Goal: Task Accomplishment & Management: Manage account settings

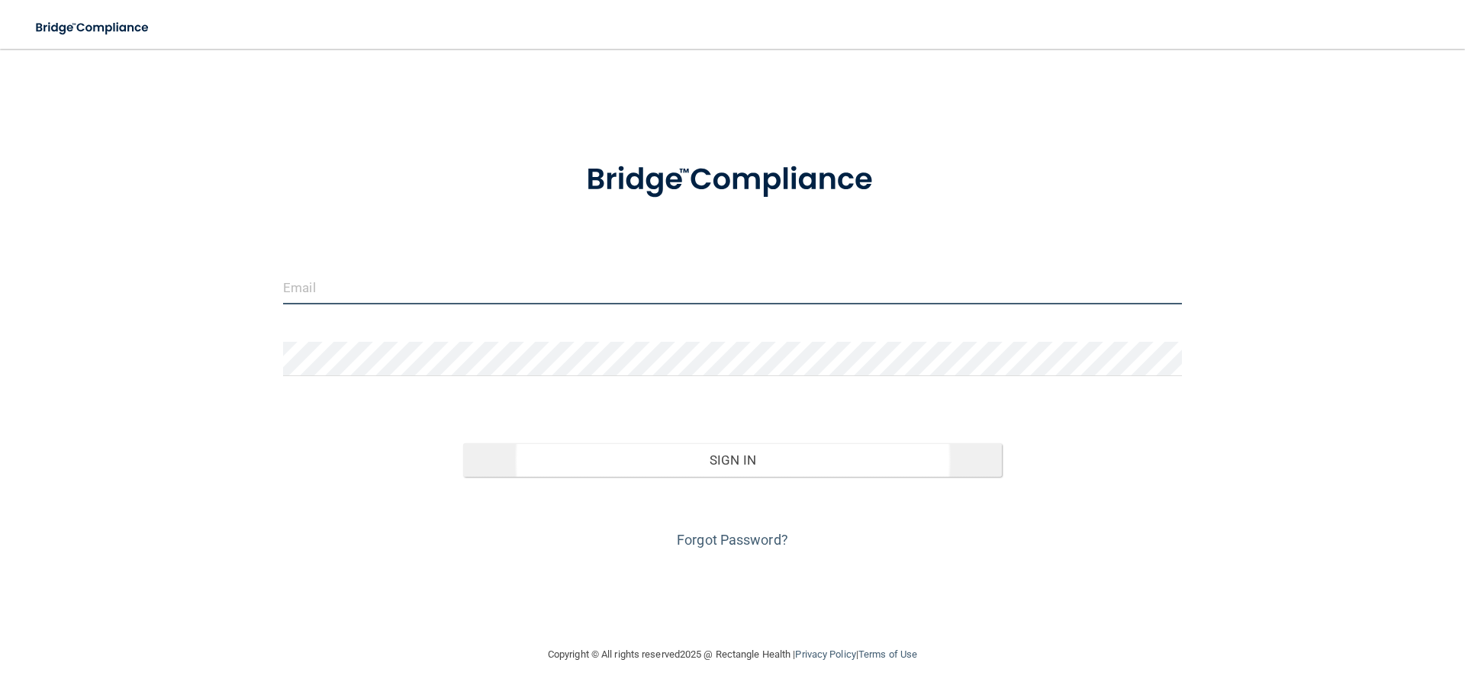
type input "[PERSON_NAME][EMAIL_ADDRESS][DOMAIN_NAME]"
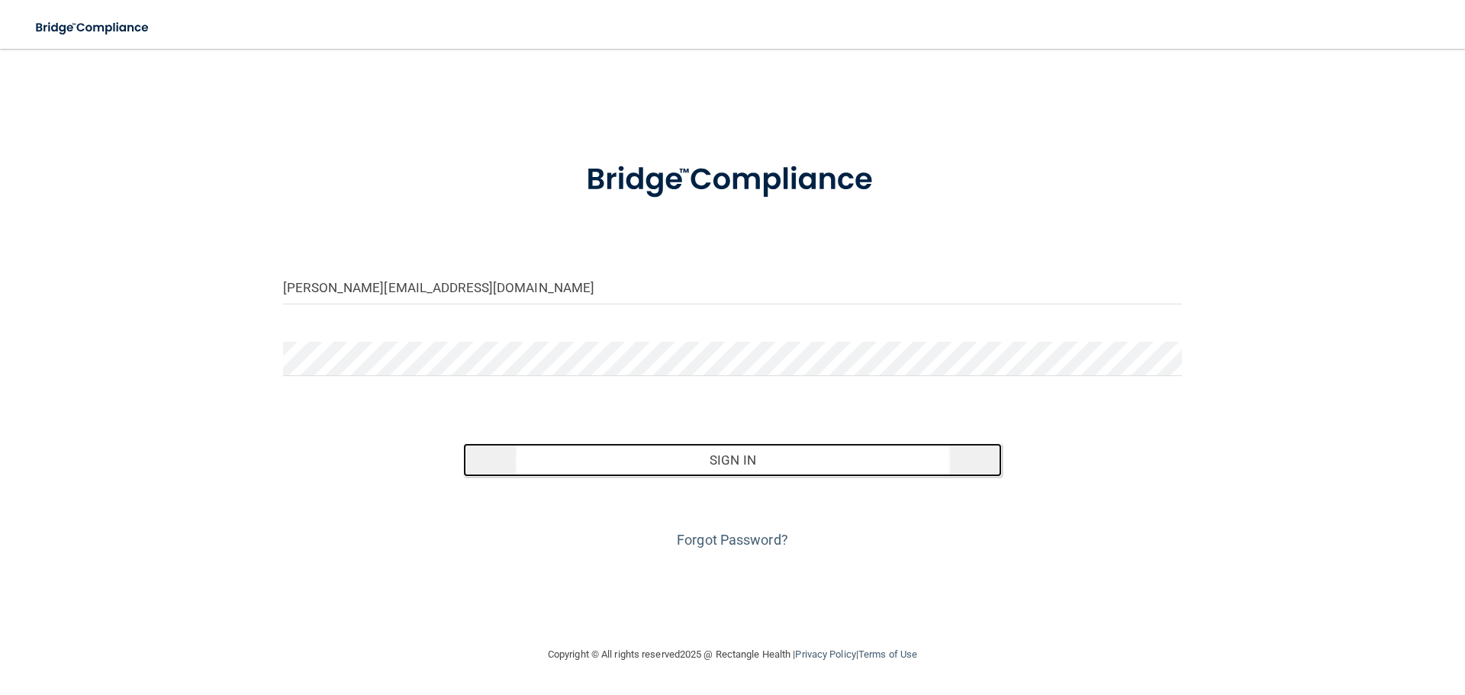
click at [726, 455] on button "Sign In" at bounding box center [732, 460] width 539 height 34
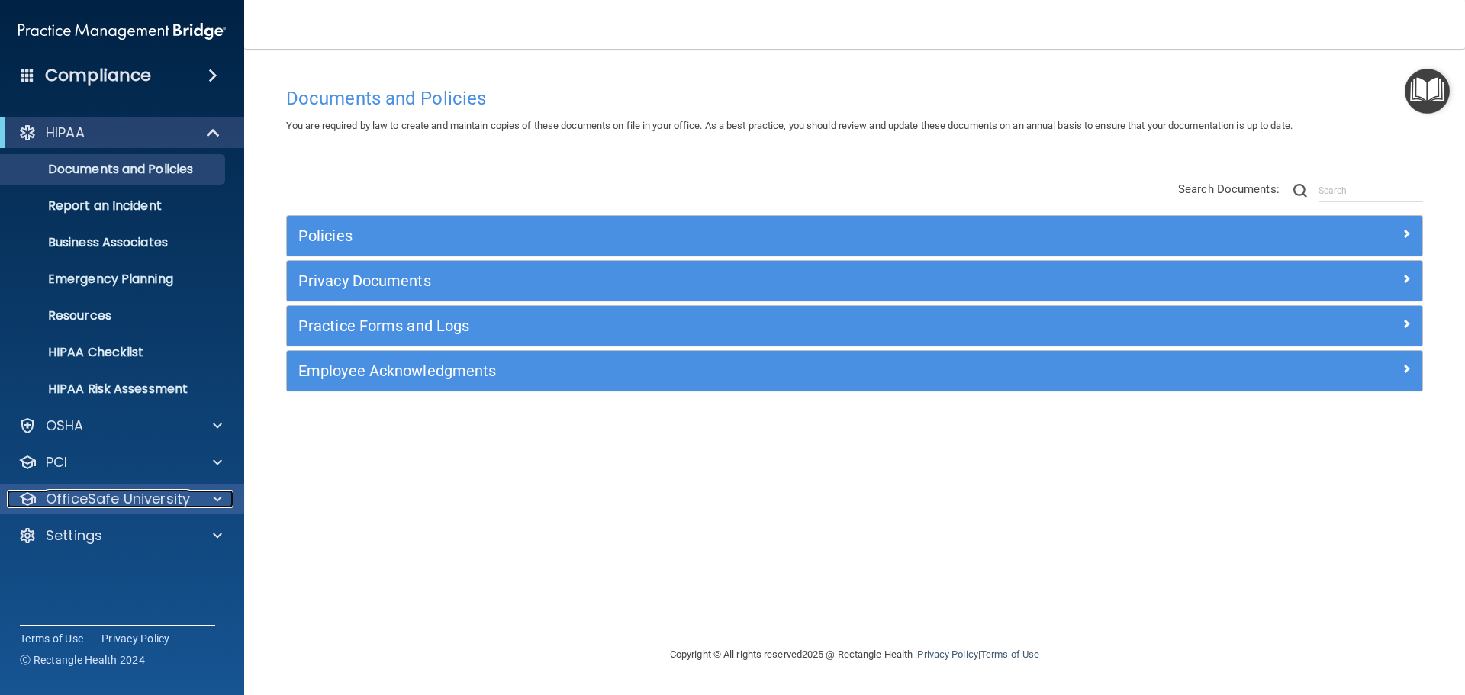
click at [188, 503] on div "OfficeSafe University" at bounding box center [101, 499] width 189 height 18
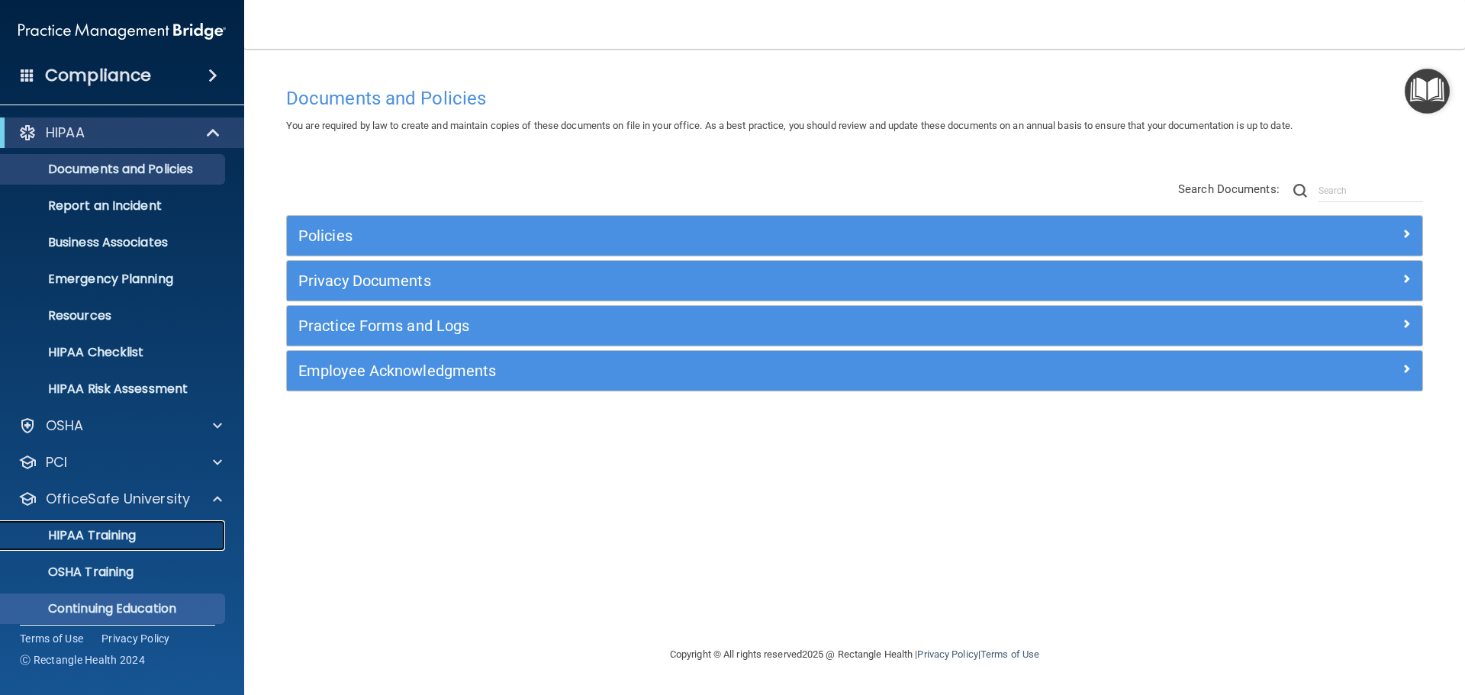
click at [122, 534] on p "HIPAA Training" at bounding box center [73, 535] width 126 height 15
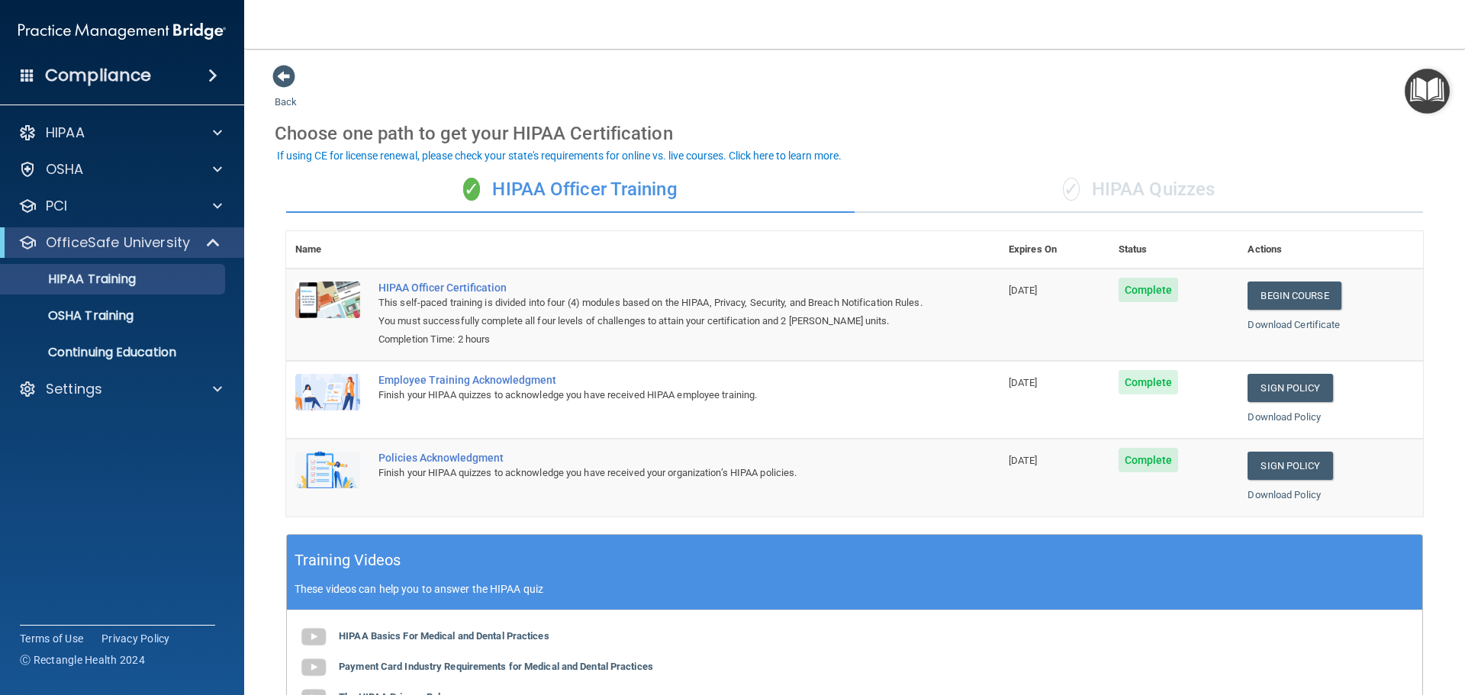
click at [199, 72] on div "Compliance" at bounding box center [122, 76] width 244 height 34
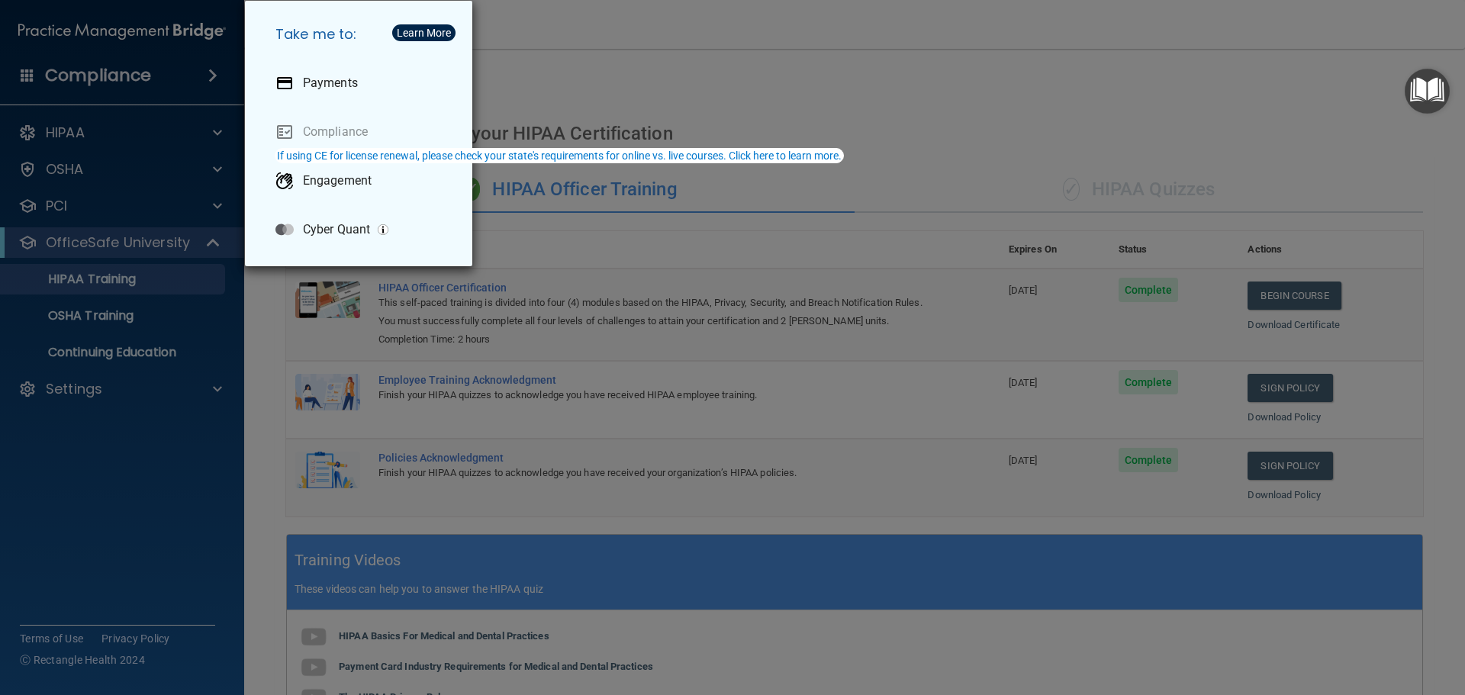
click at [141, 126] on div "Take me to: Payments Compliance Engagement Cyber Quant" at bounding box center [732, 347] width 1465 height 695
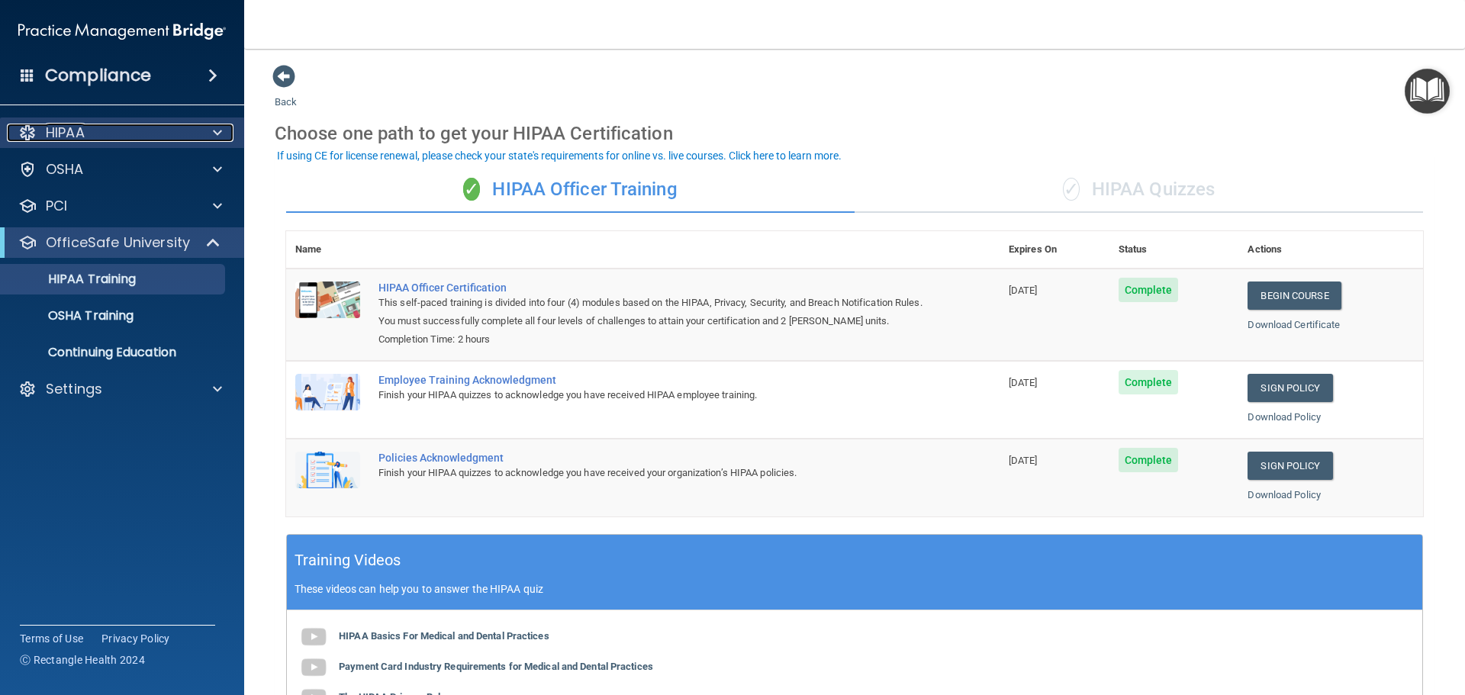
click at [210, 126] on div at bounding box center [215, 133] width 38 height 18
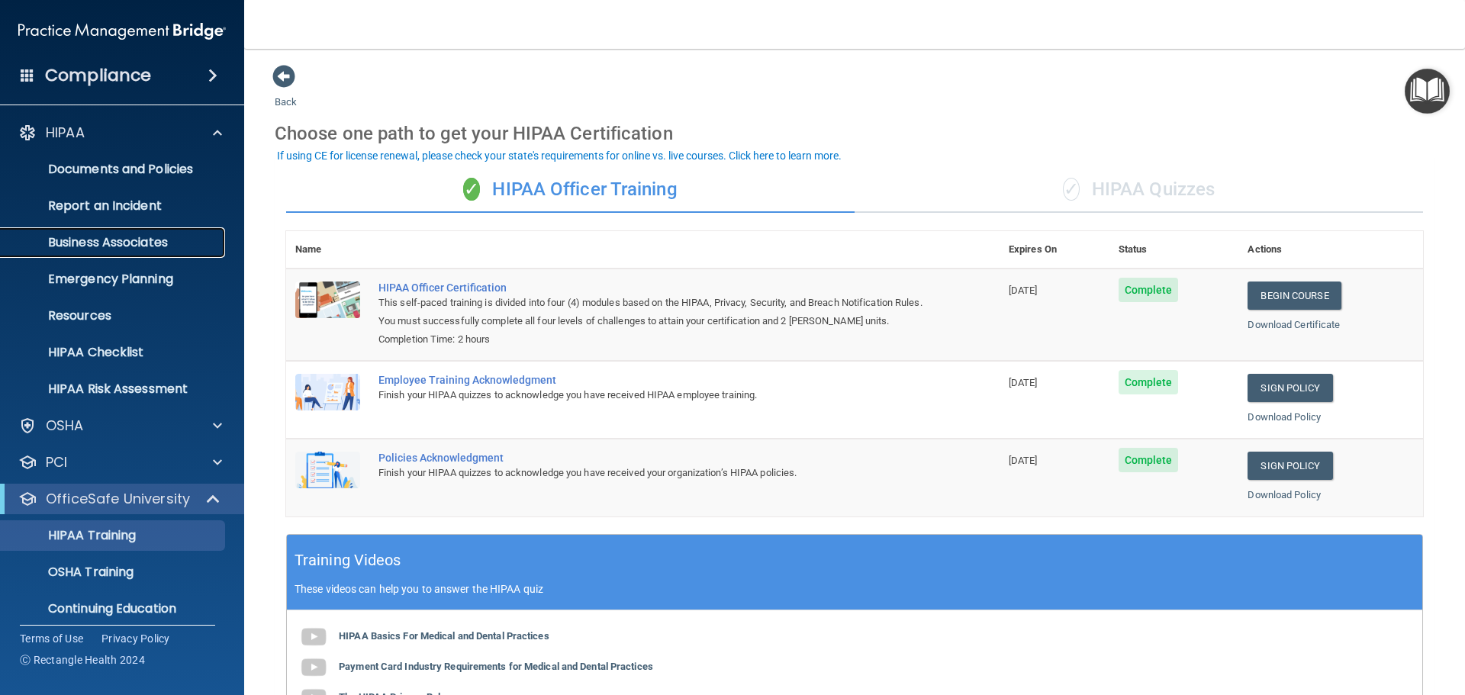
click at [121, 246] on p "Business Associates" at bounding box center [114, 242] width 208 height 15
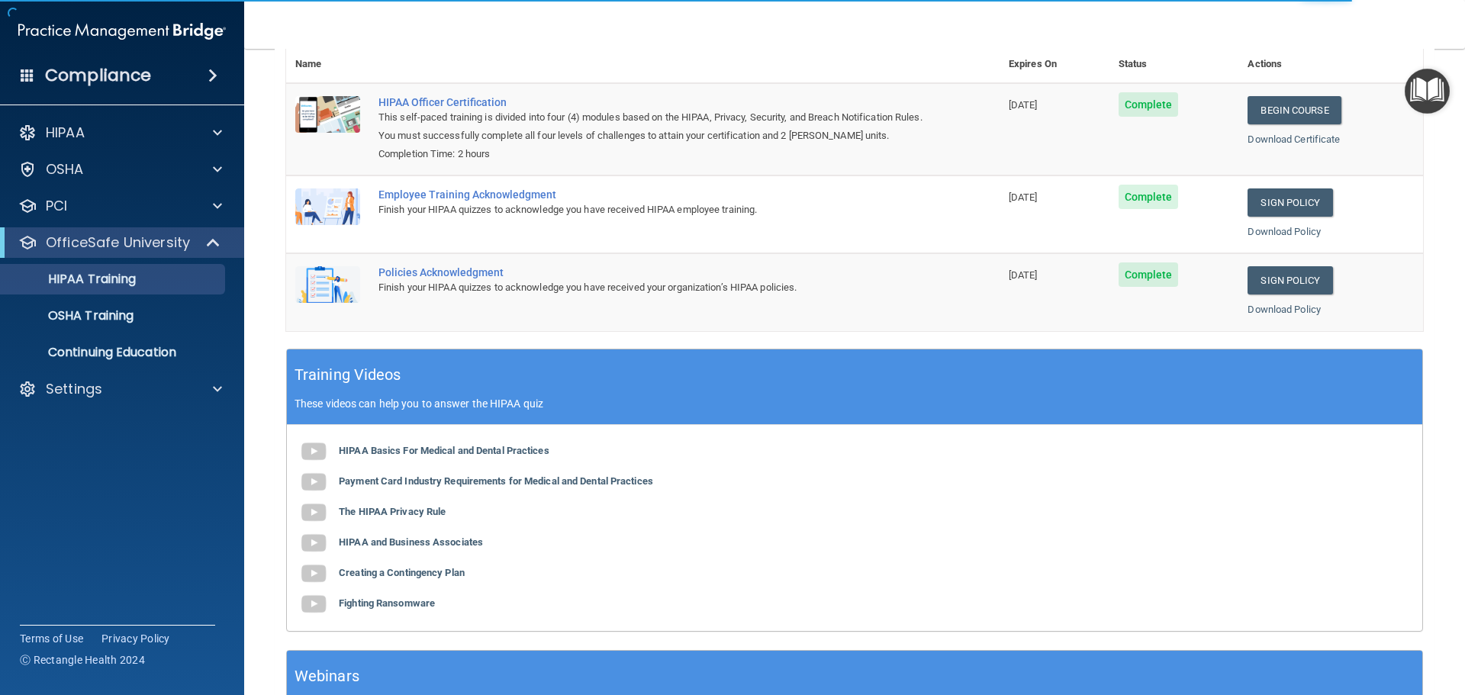
scroll to position [229, 0]
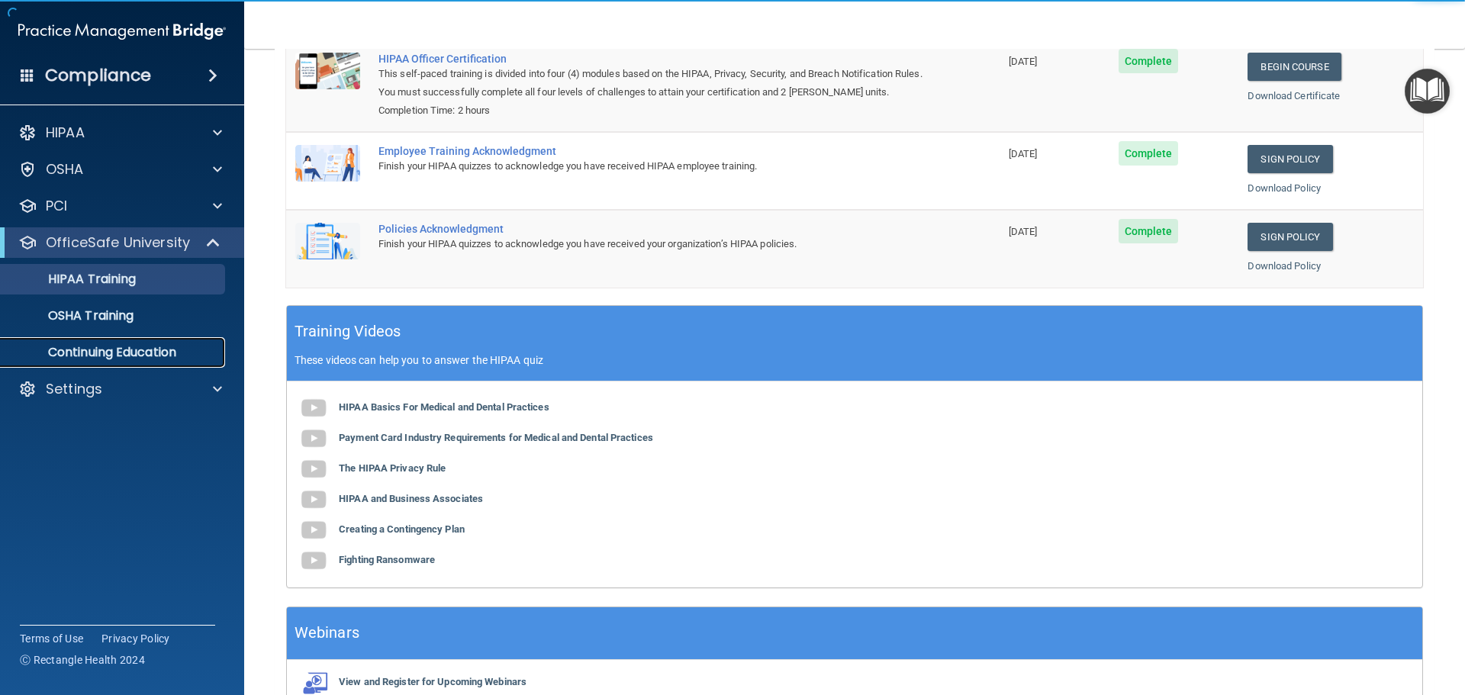
click at [159, 354] on p "Continuing Education" at bounding box center [114, 352] width 208 height 15
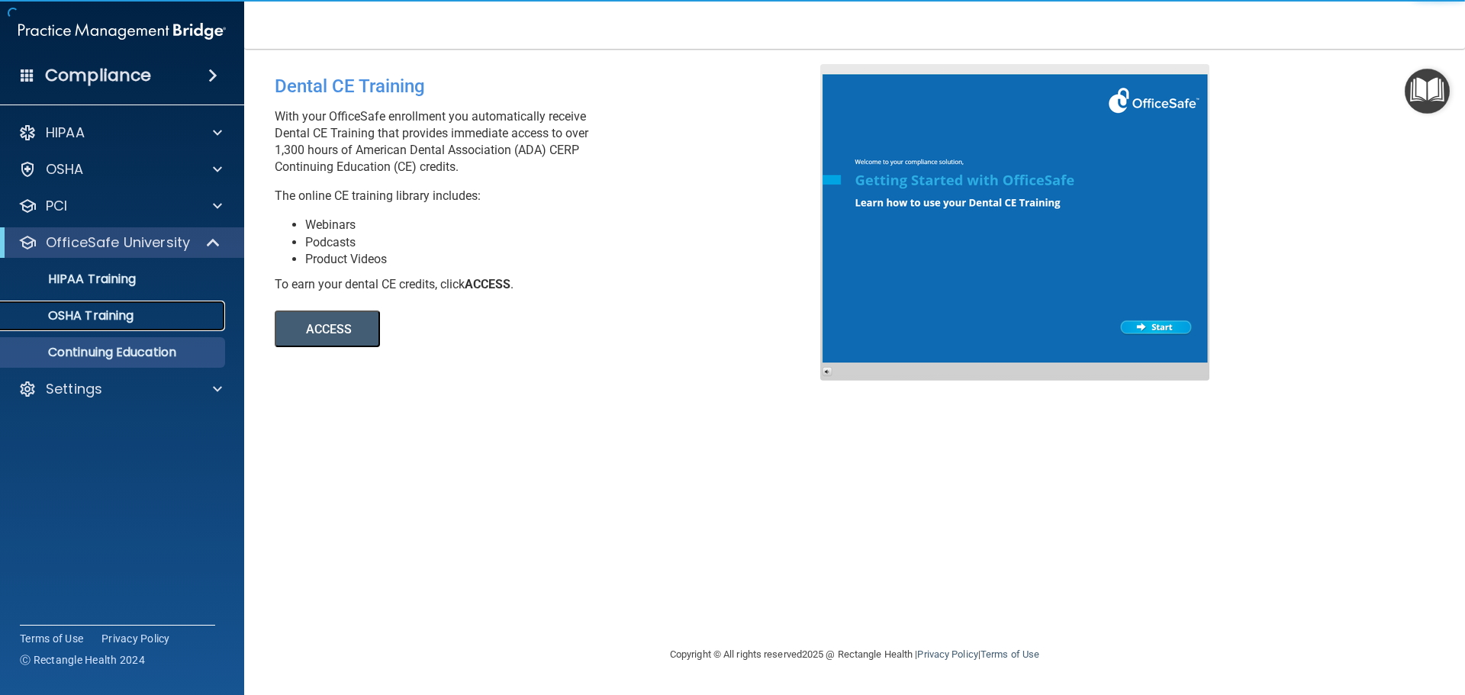
click at [130, 320] on p "OSHA Training" at bounding box center [72, 315] width 124 height 15
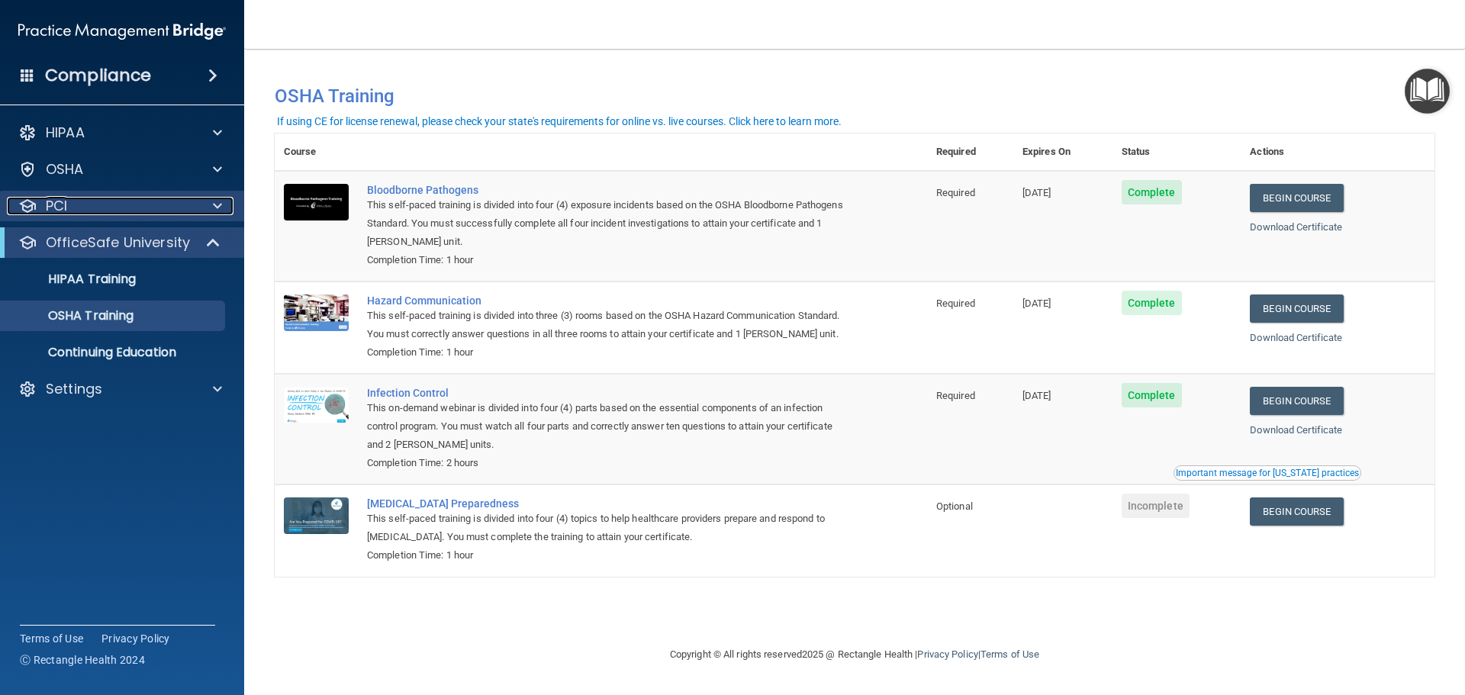
click at [191, 211] on div "PCI" at bounding box center [101, 206] width 189 height 18
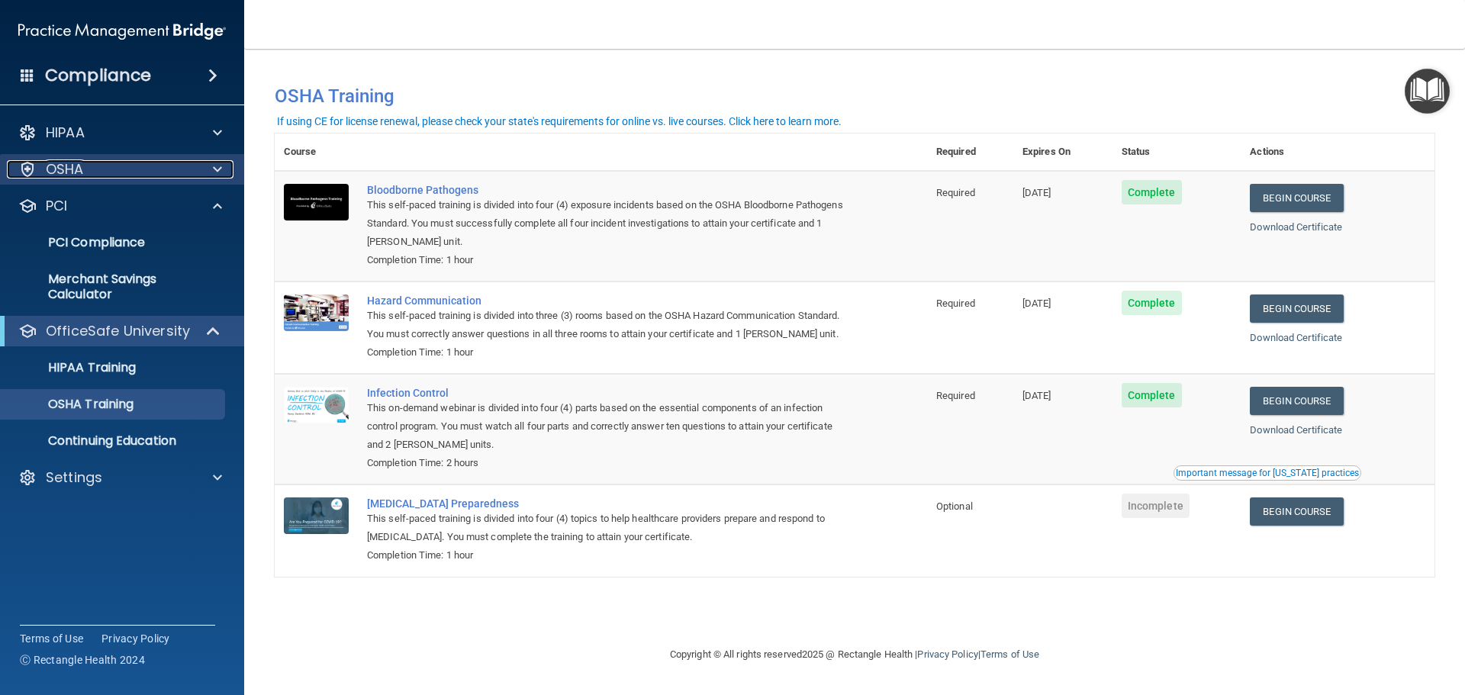
click at [127, 172] on div "OSHA" at bounding box center [101, 169] width 189 height 18
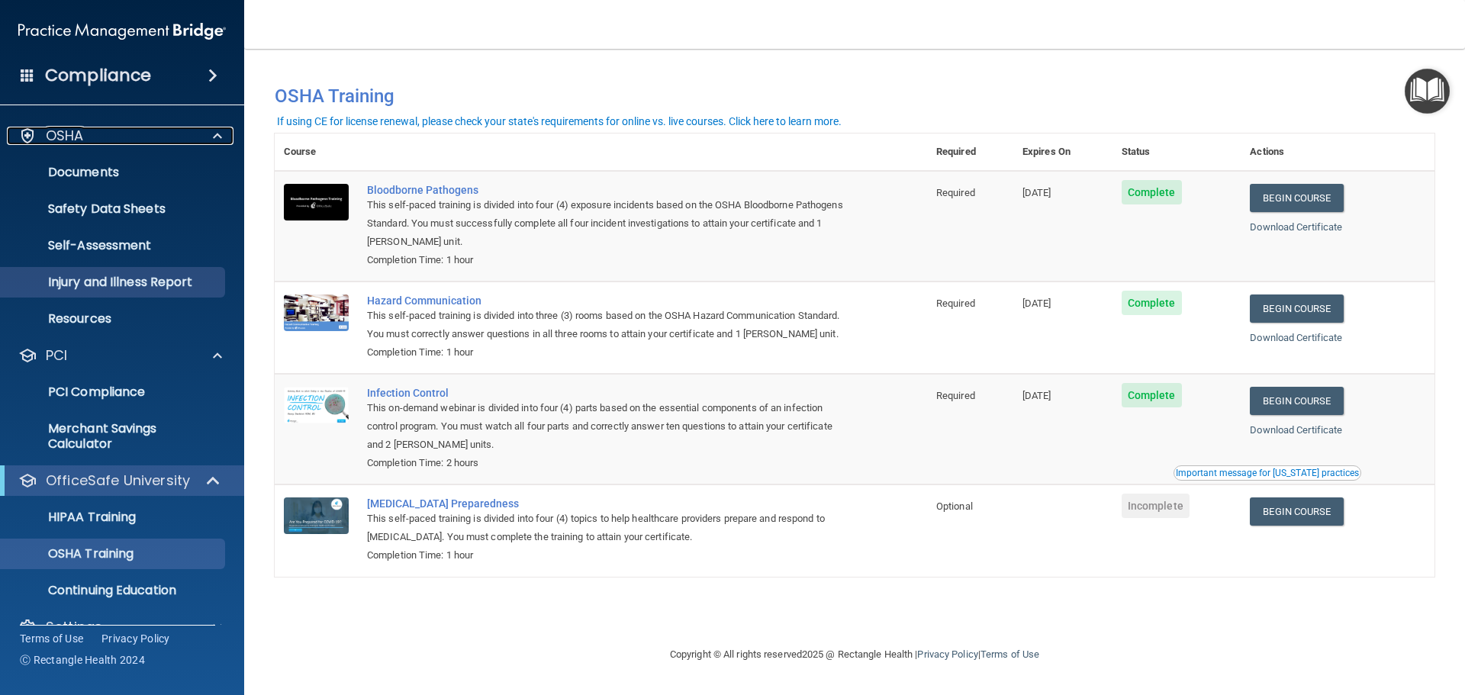
scroll to position [63, 0]
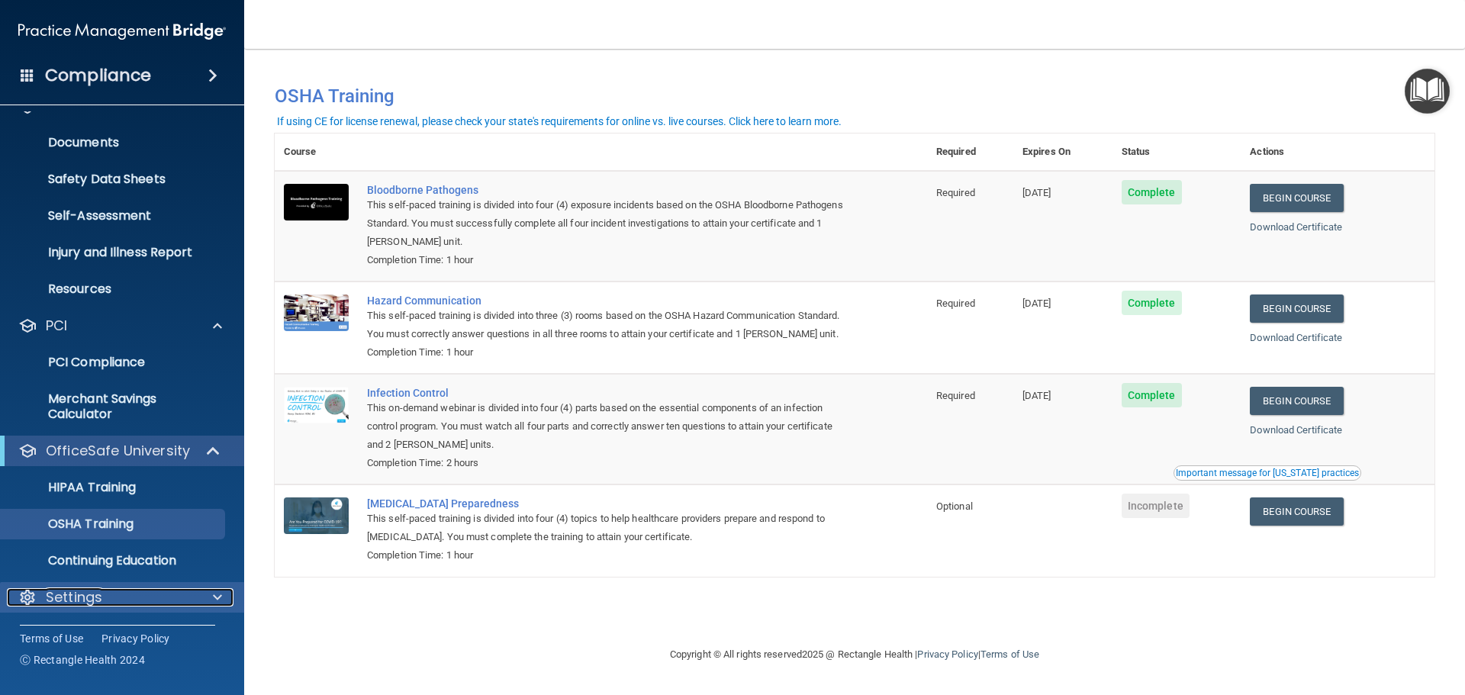
click at [127, 596] on div "Settings" at bounding box center [101, 597] width 189 height 18
click at [86, 591] on p "Settings" at bounding box center [74, 597] width 56 height 18
click at [185, 77] on div "Compliance" at bounding box center [122, 76] width 244 height 34
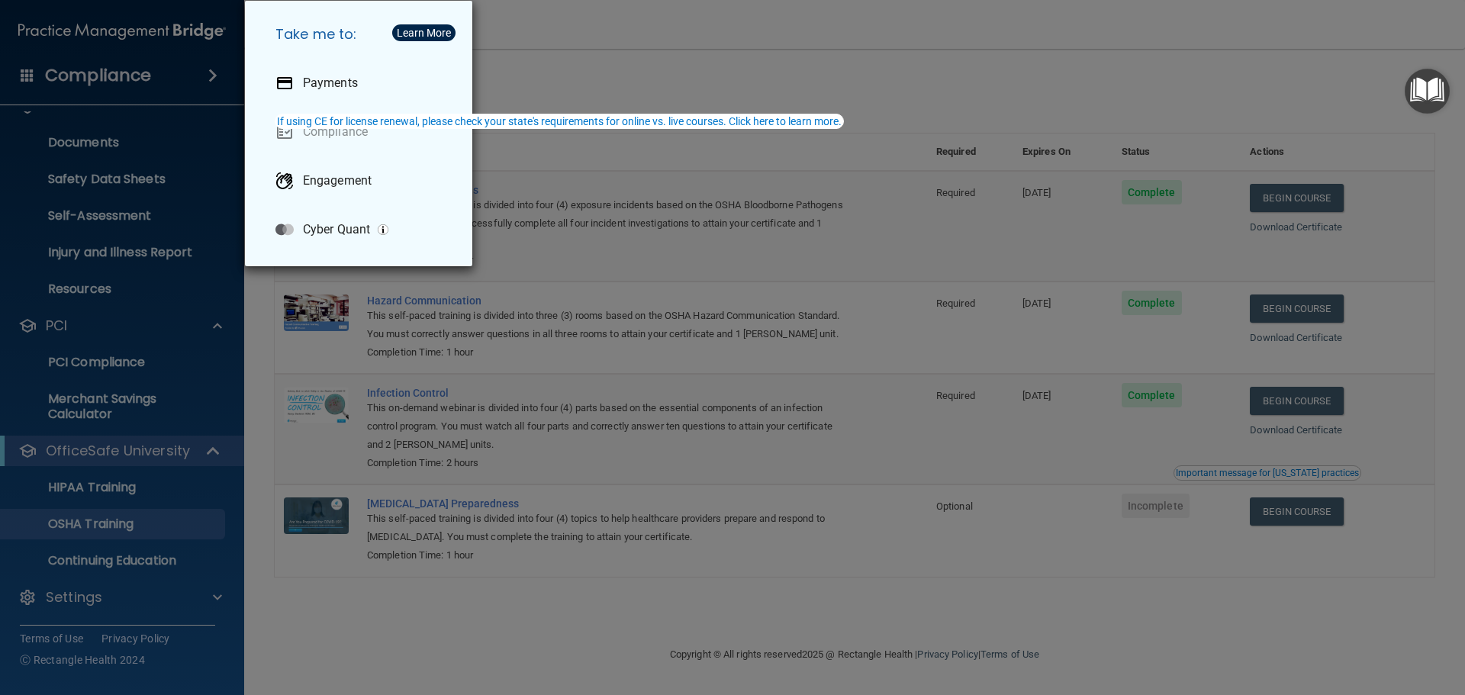
click at [178, 77] on div "Take me to: Payments Compliance Engagement Cyber Quant" at bounding box center [732, 347] width 1465 height 695
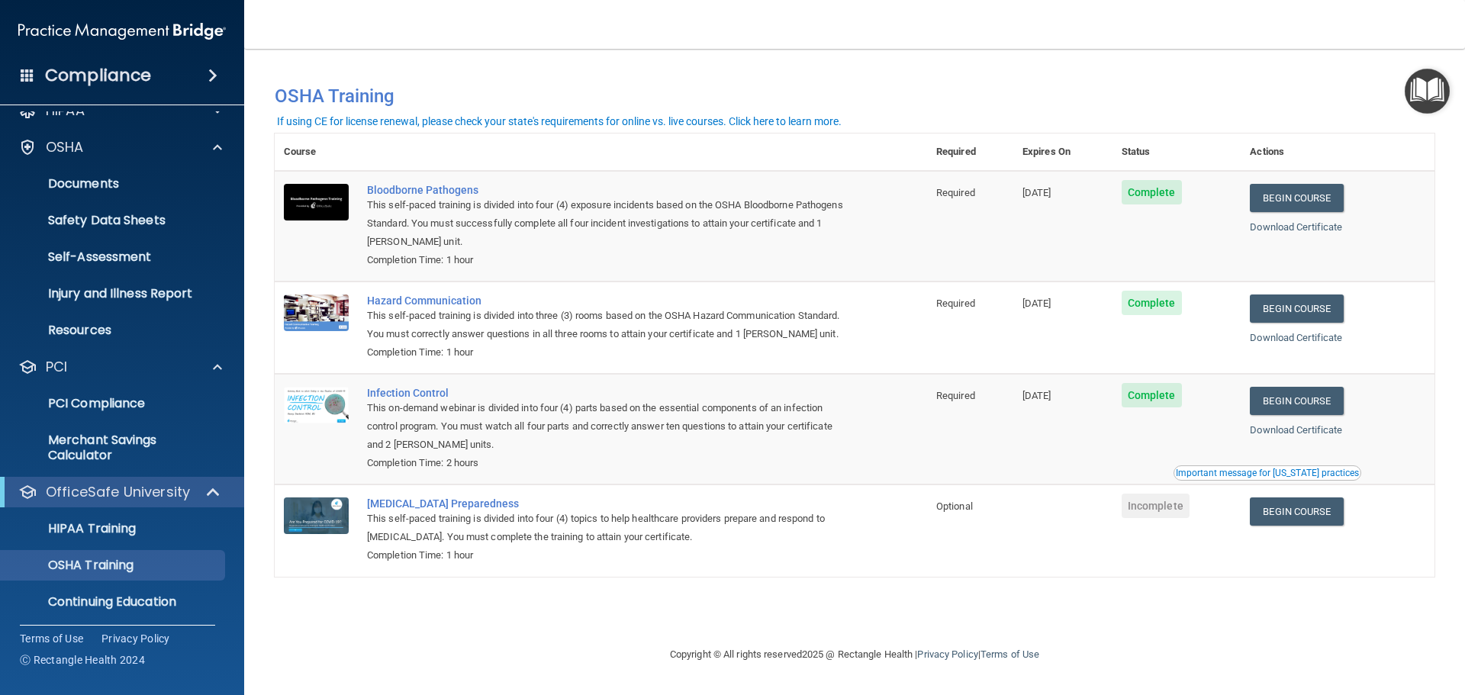
scroll to position [0, 0]
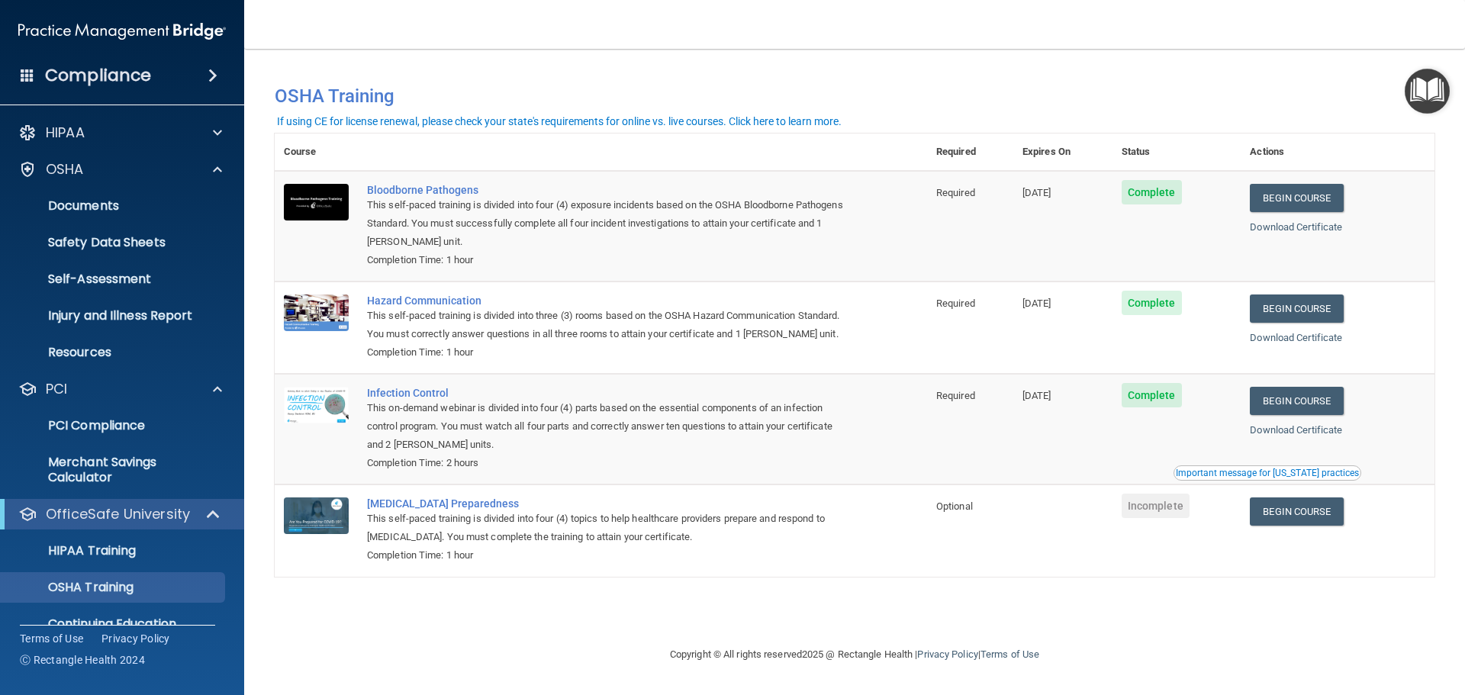
click at [567, 7] on nav "Toggle navigation Kerry Gonzales [EMAIL_ADDRESS][DOMAIN_NAME] Manage My Enterpr…" at bounding box center [854, 24] width 1221 height 49
click at [101, 131] on div "HIPAA" at bounding box center [101, 133] width 189 height 18
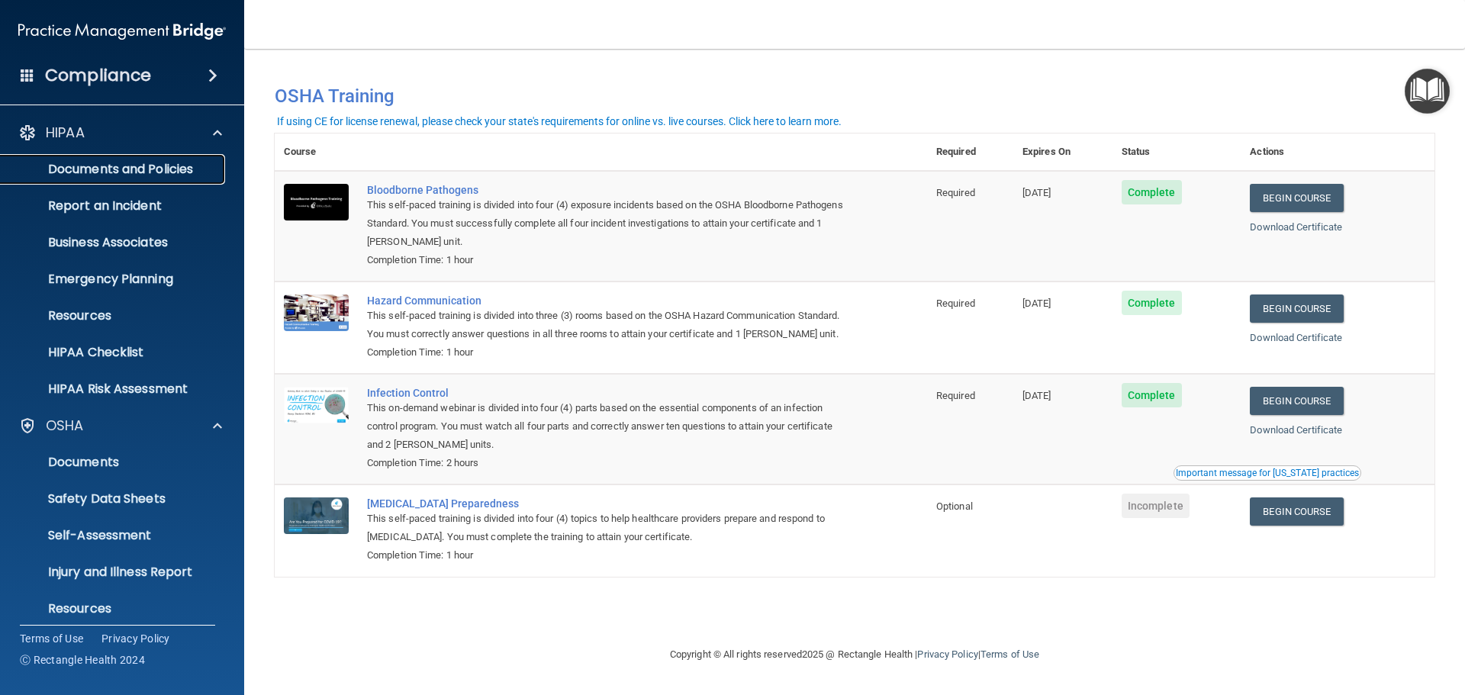
click at [101, 162] on p "Documents and Policies" at bounding box center [114, 169] width 208 height 15
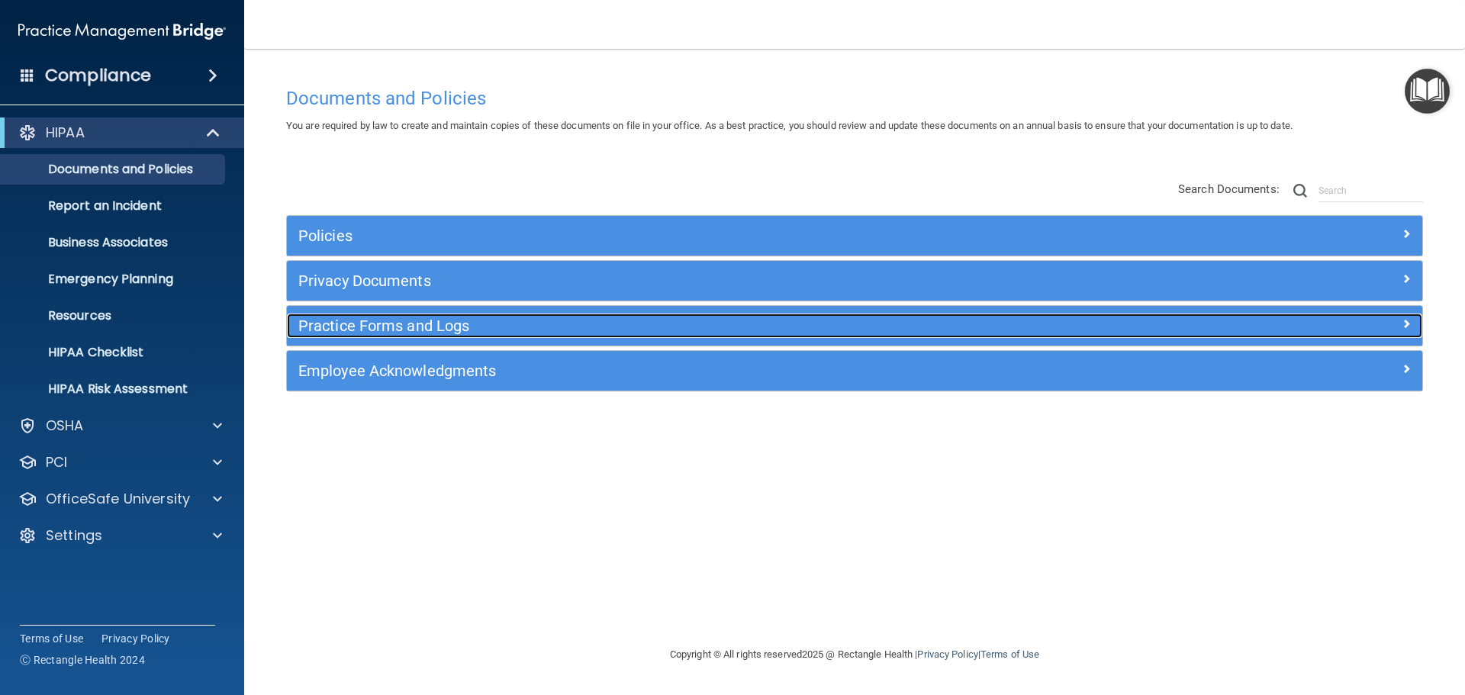
click at [401, 331] on h5 "Practice Forms and Logs" at bounding box center [712, 325] width 829 height 17
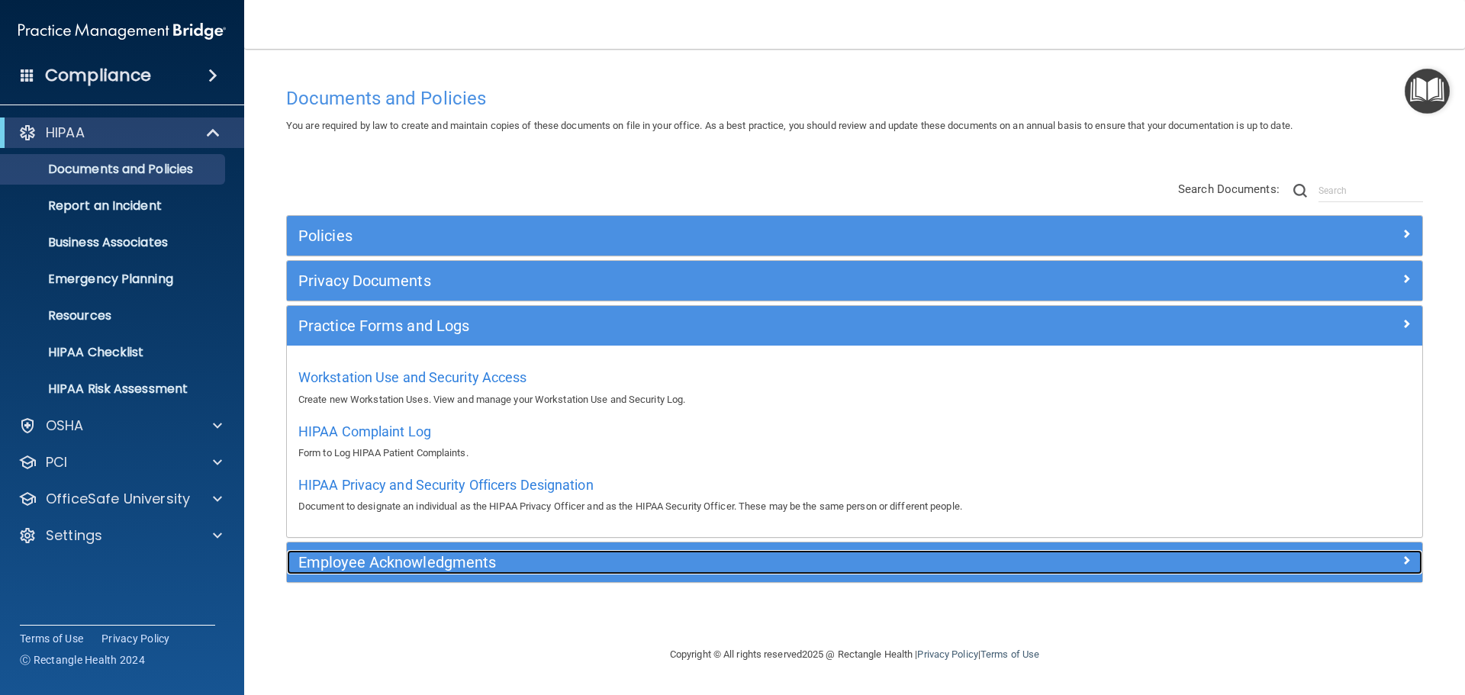
click at [445, 562] on h5 "Employee Acknowledgments" at bounding box center [712, 562] width 829 height 17
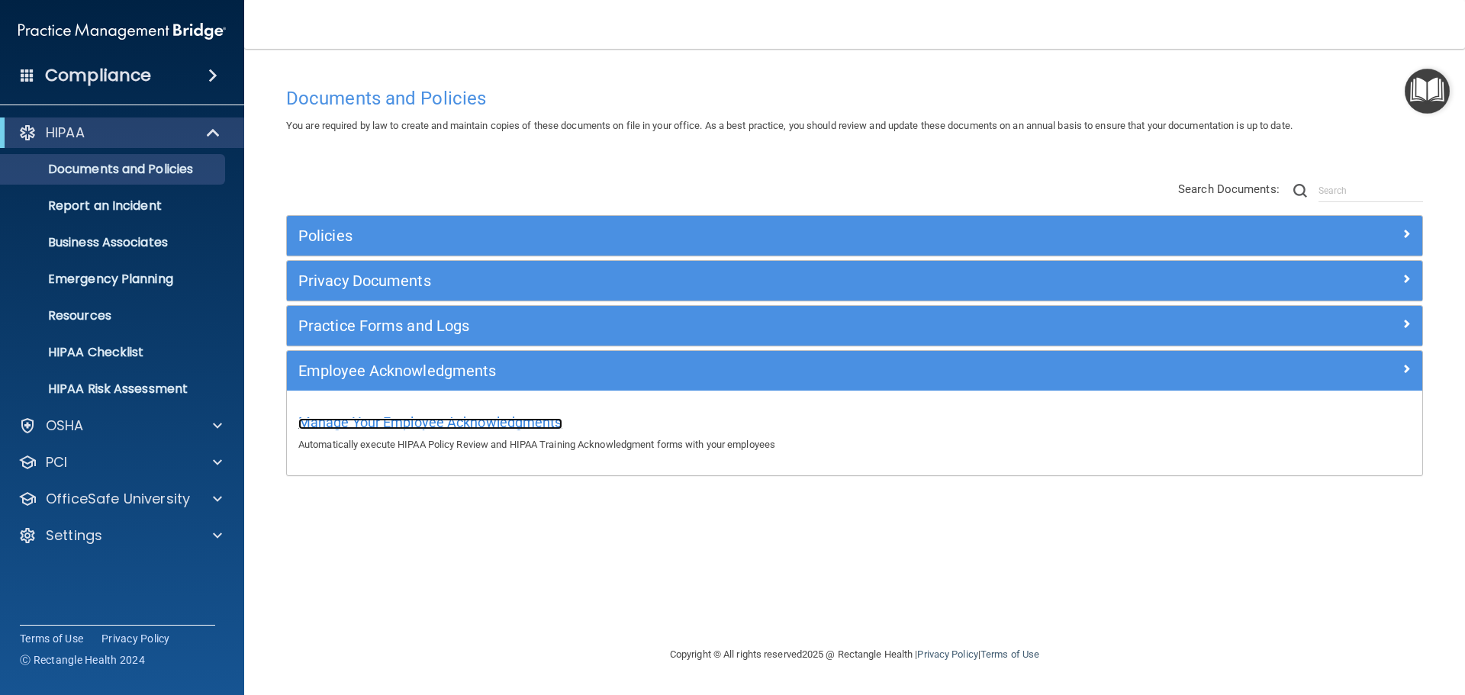
click at [453, 414] on span "Manage Your Employee Acknowledgments" at bounding box center [430, 422] width 264 height 16
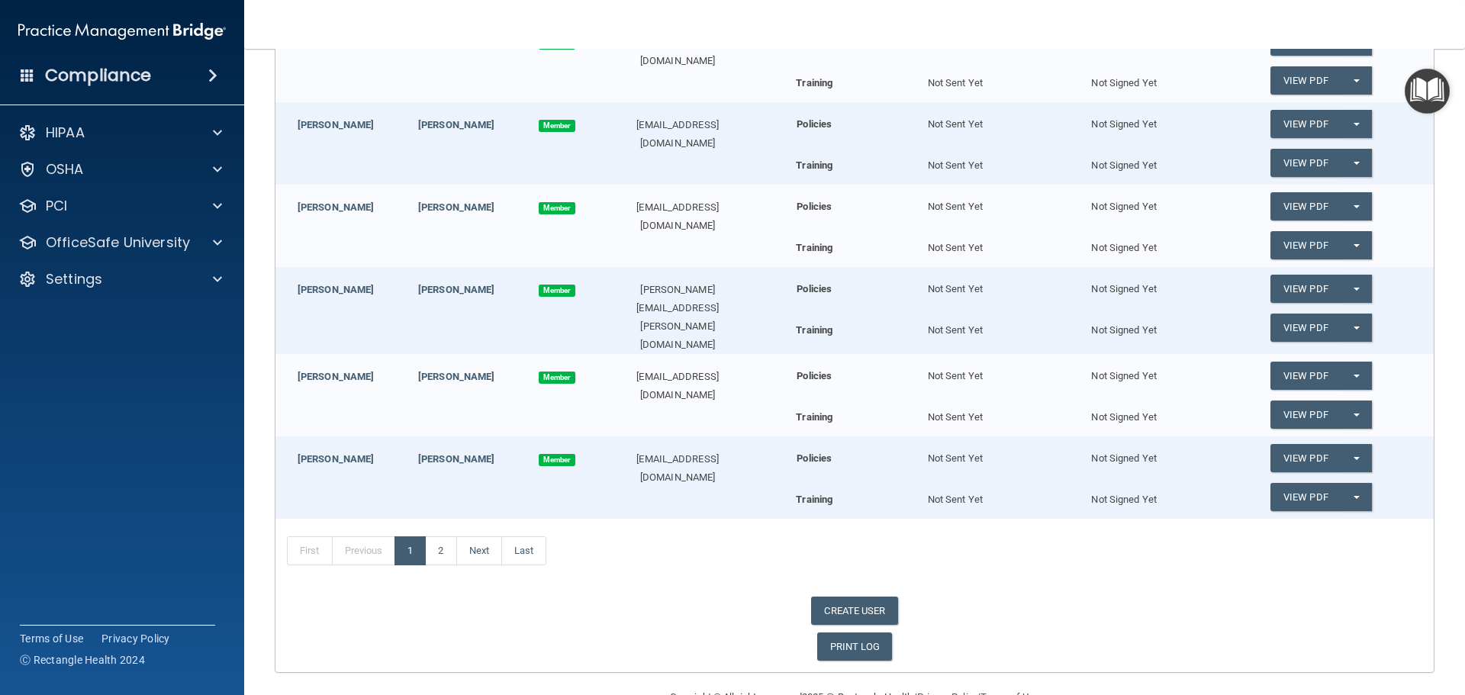
scroll to position [650, 0]
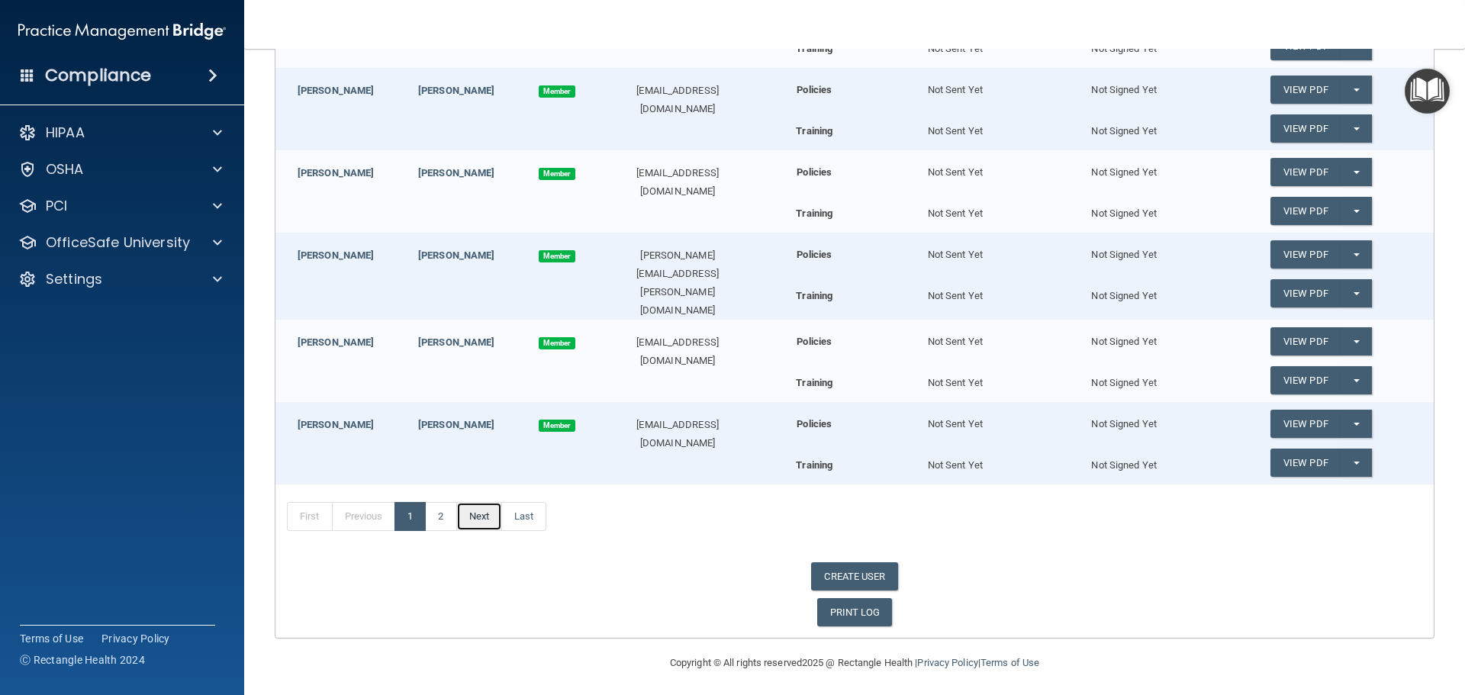
click at [475, 517] on link "Next" at bounding box center [479, 516] width 46 height 29
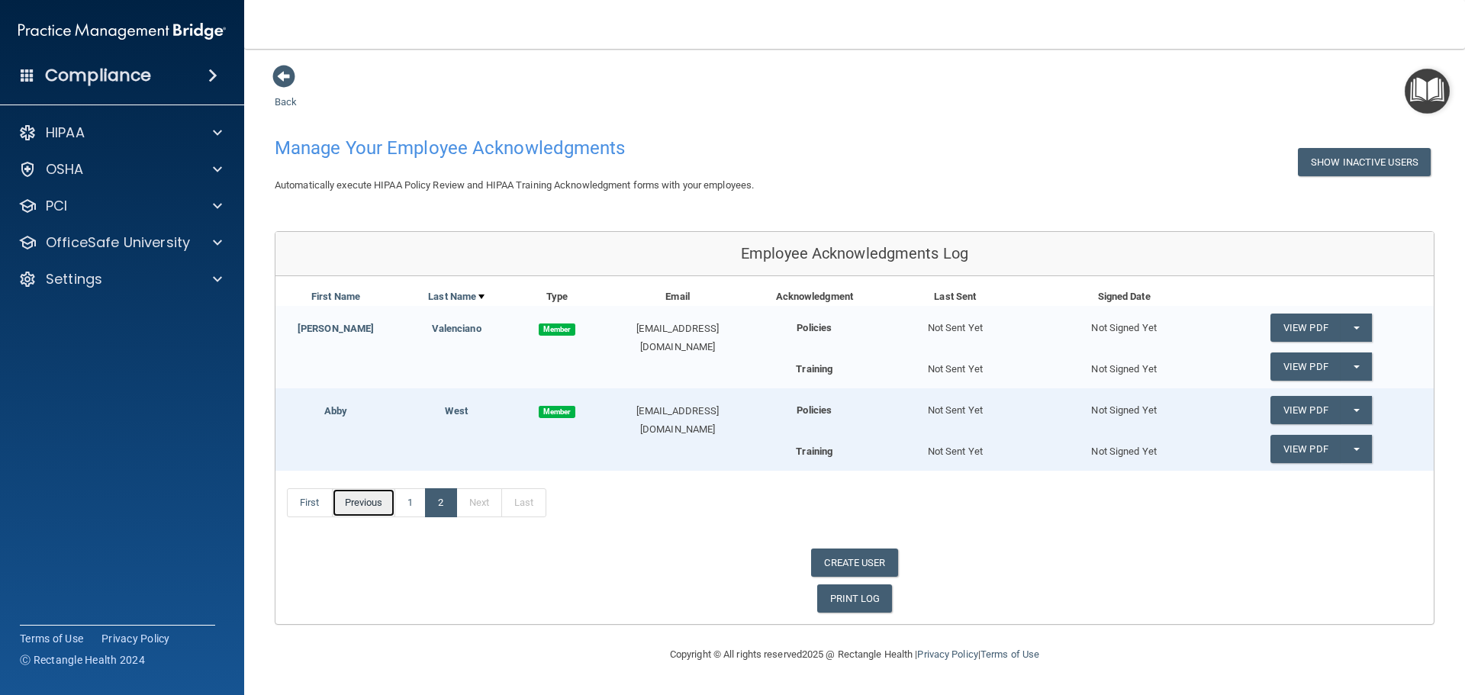
click at [352, 503] on link "Previous" at bounding box center [364, 502] width 64 height 29
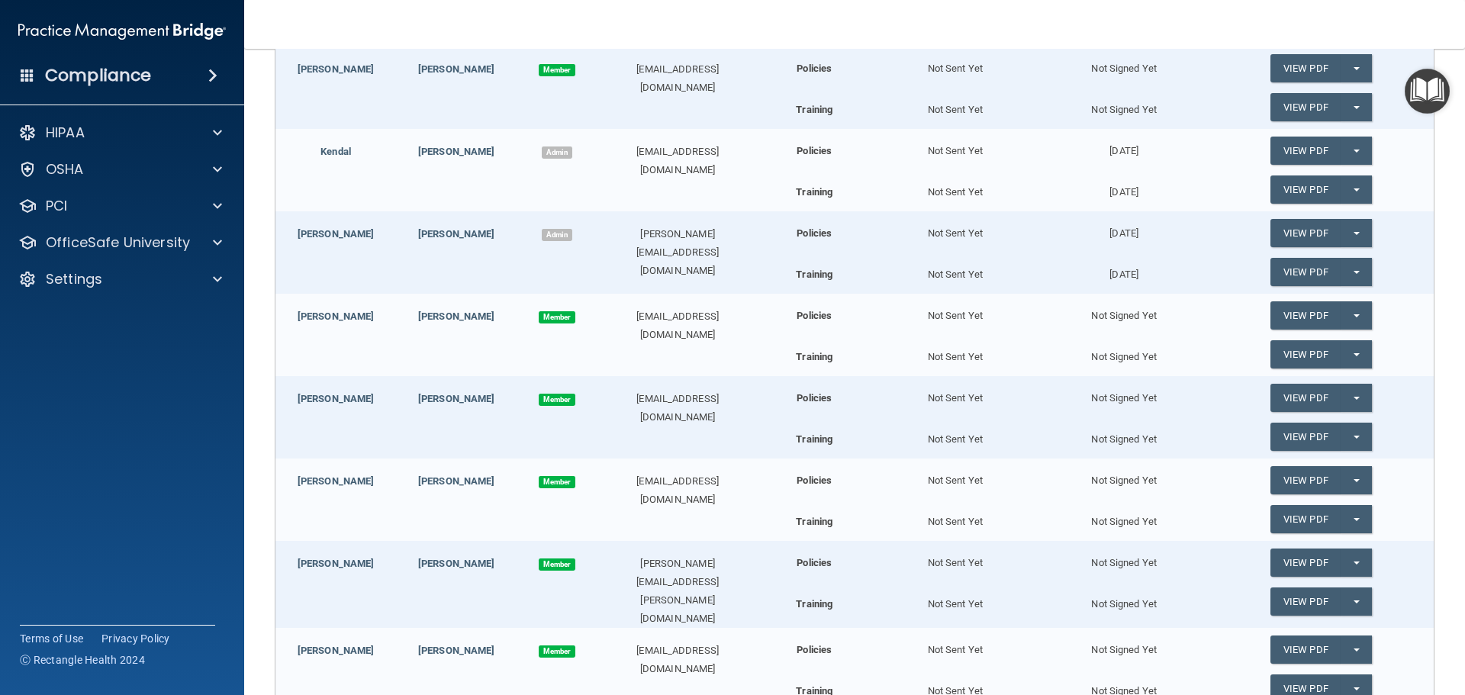
scroll to position [381, 0]
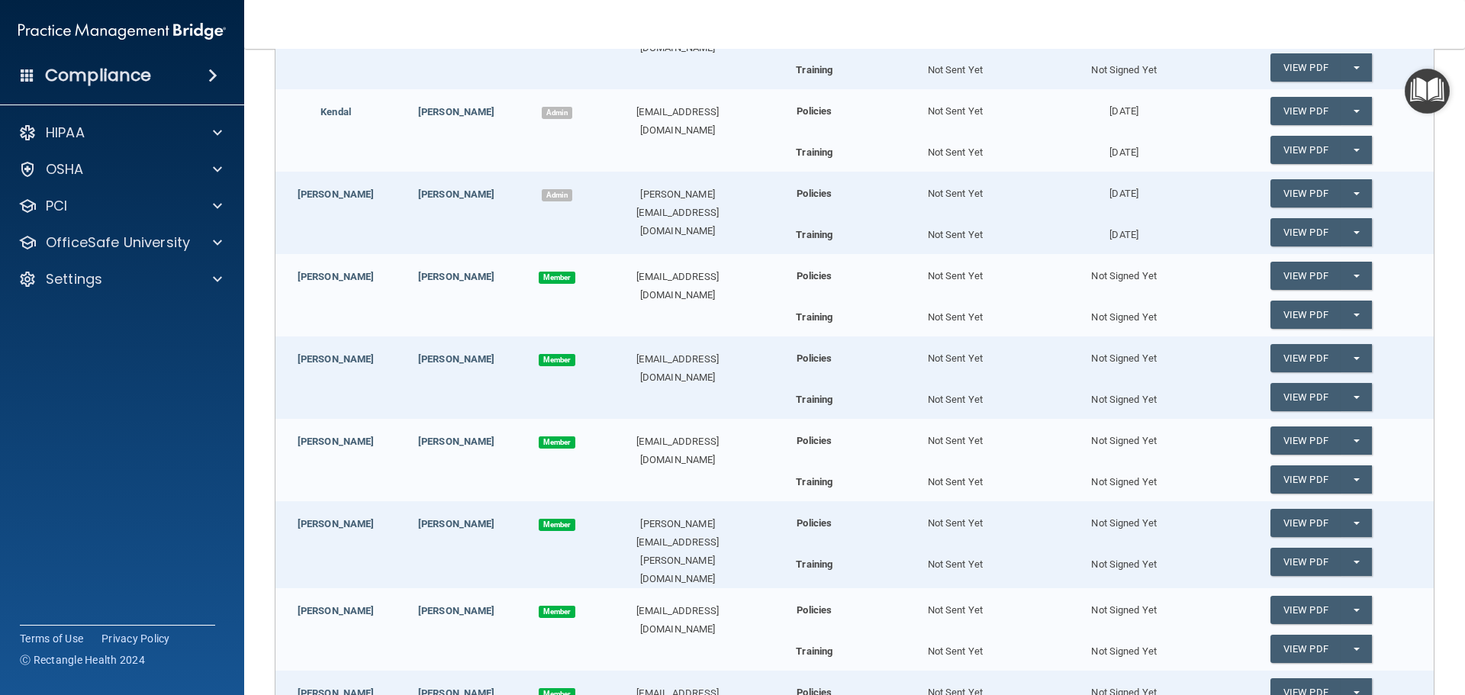
click at [552, 441] on span "Member" at bounding box center [557, 442] width 37 height 12
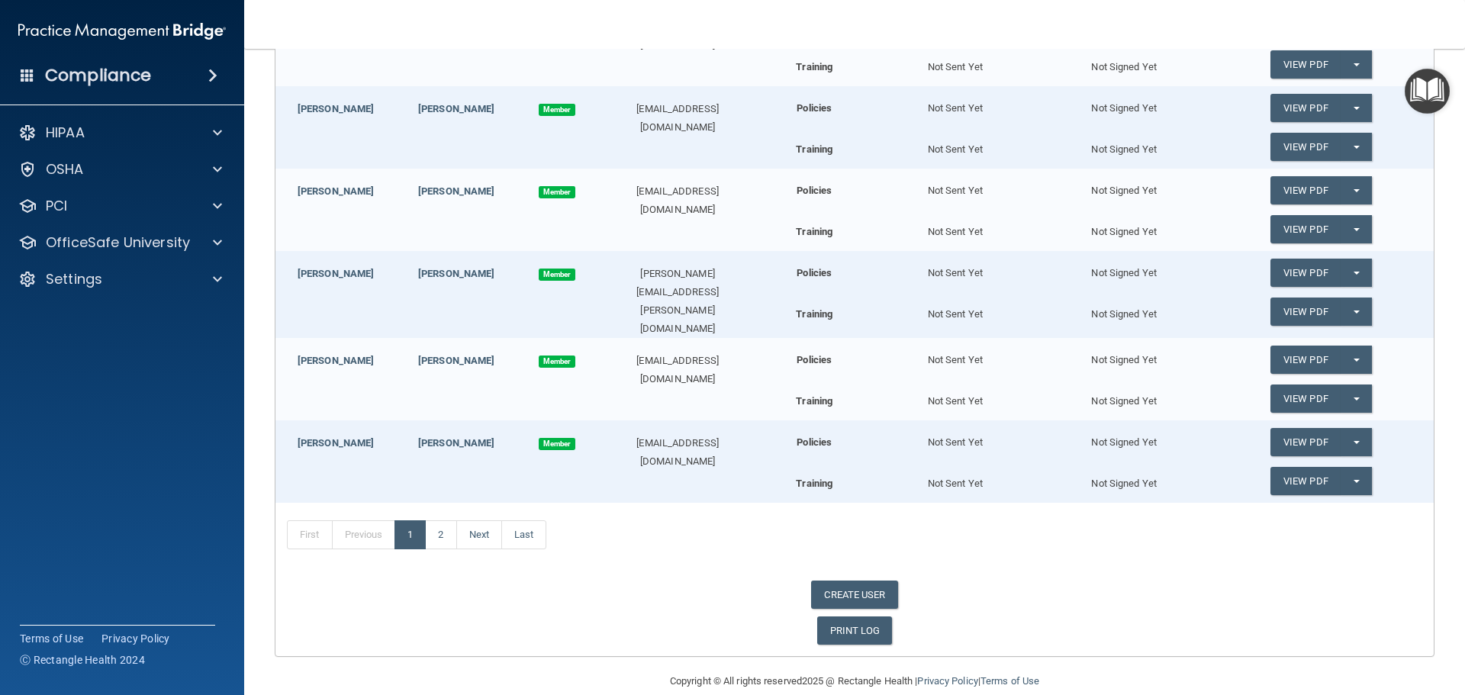
scroll to position [650, 0]
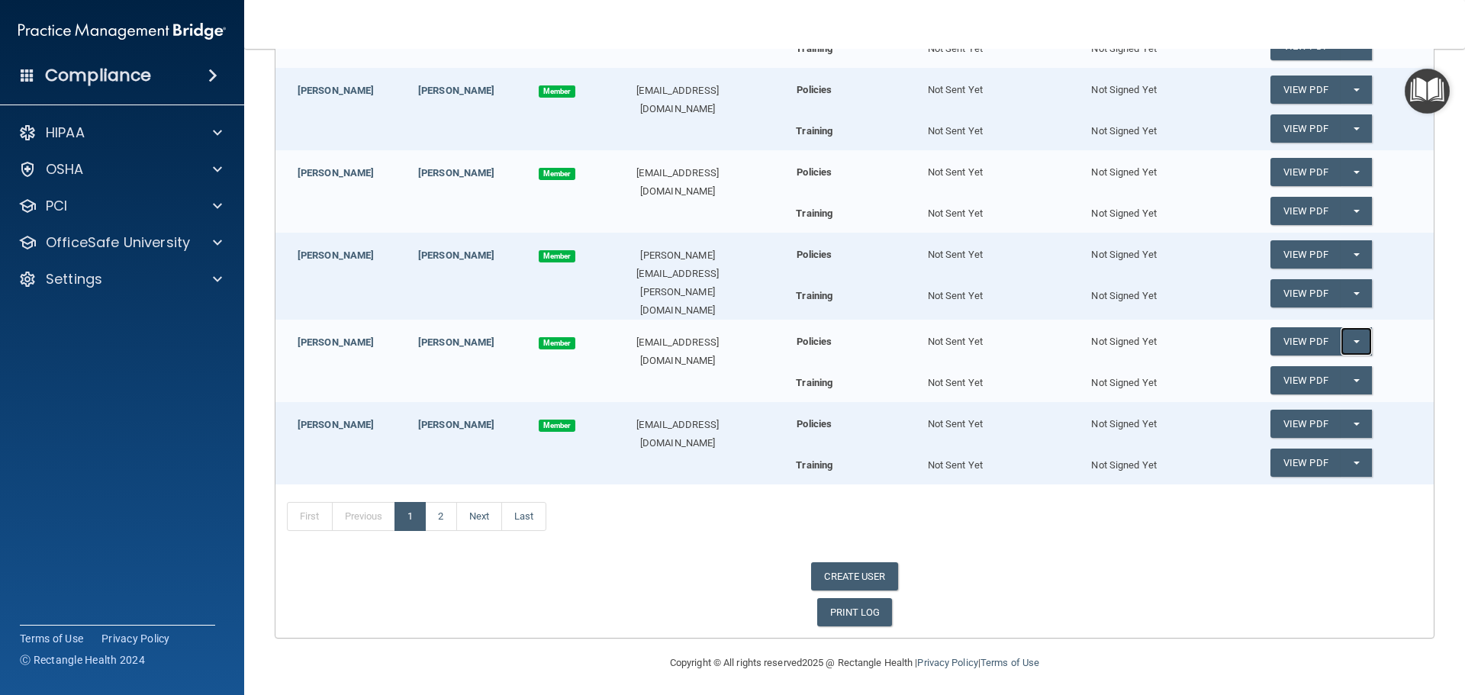
click at [1342, 340] on button "Split button!" at bounding box center [1356, 341] width 31 height 28
click at [1353, 340] on span "button" at bounding box center [1356, 341] width 6 height 3
click at [1347, 371] on button "Split button!" at bounding box center [1356, 380] width 31 height 28
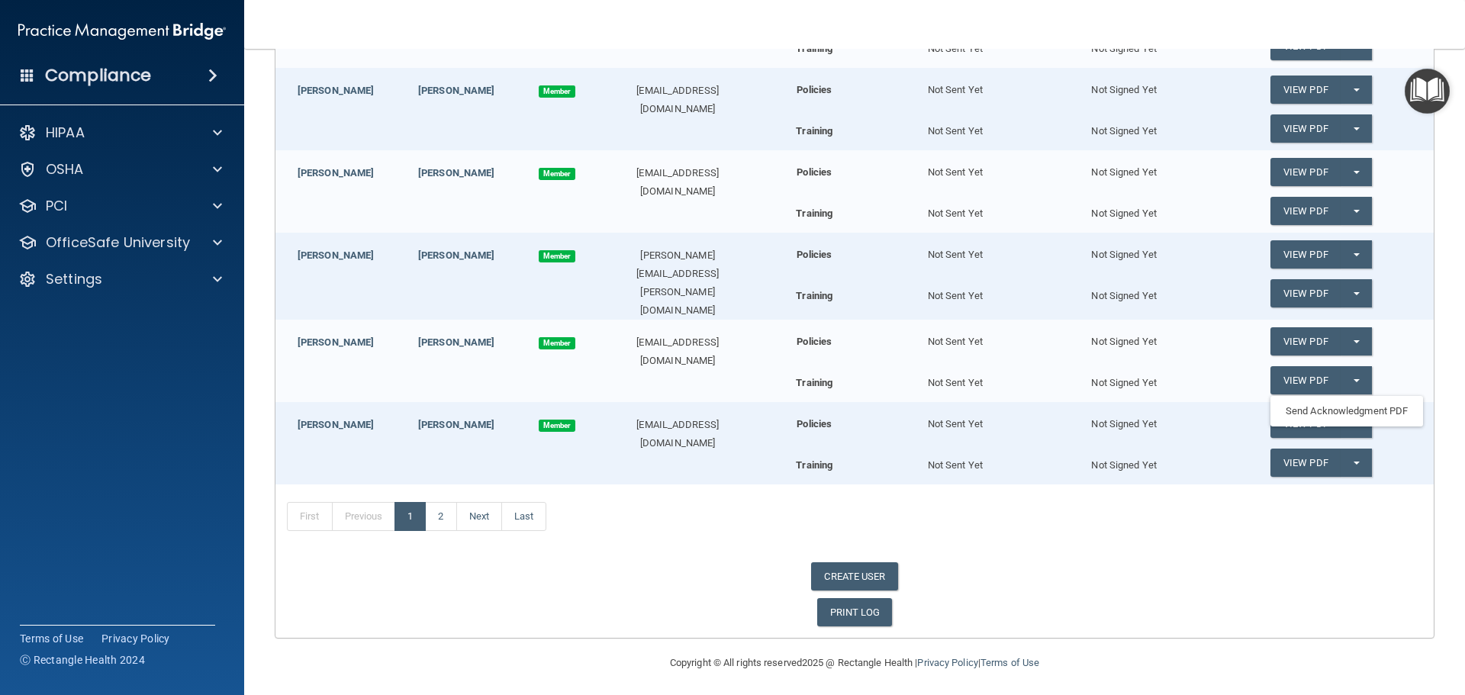
click at [1183, 359] on div "Policies Not Sent Yet Not Signed Yet View PDF Split button! Send Acknowledgment…" at bounding box center [1096, 358] width 653 height 77
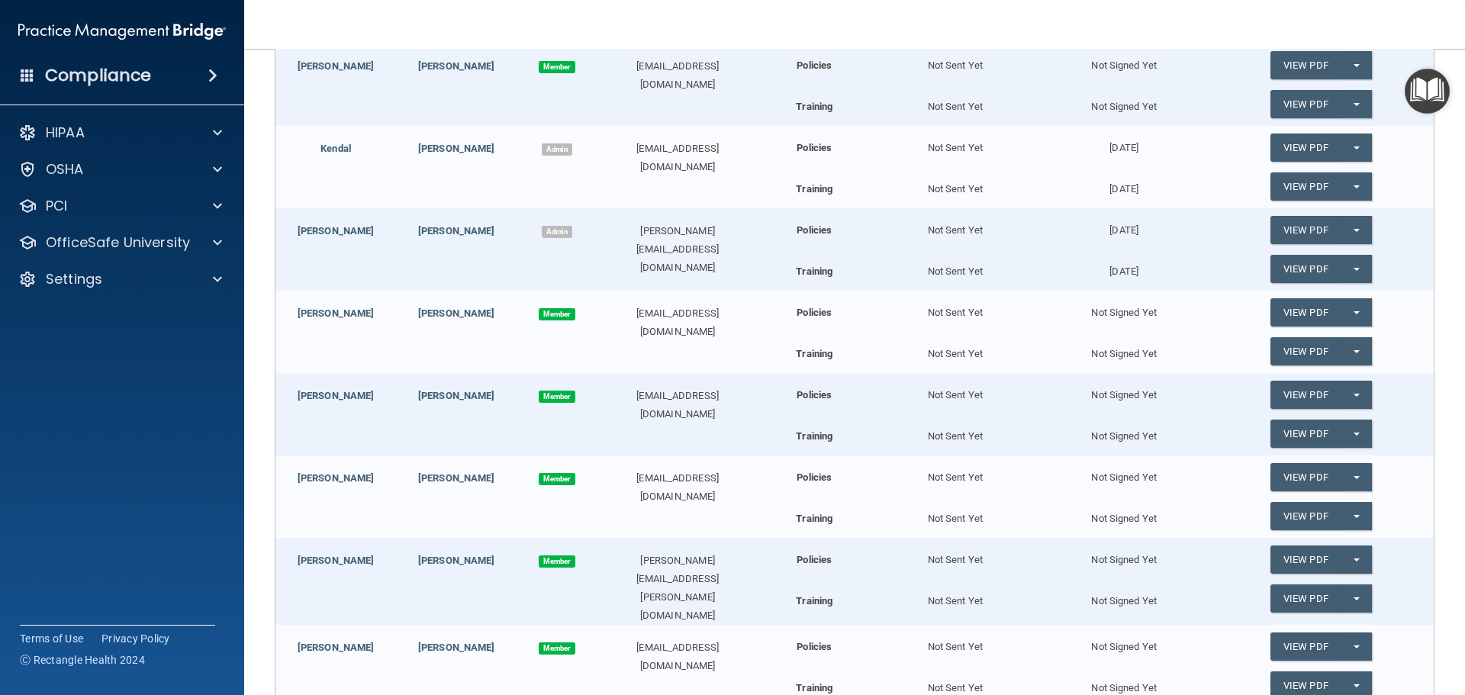
scroll to position [0, 0]
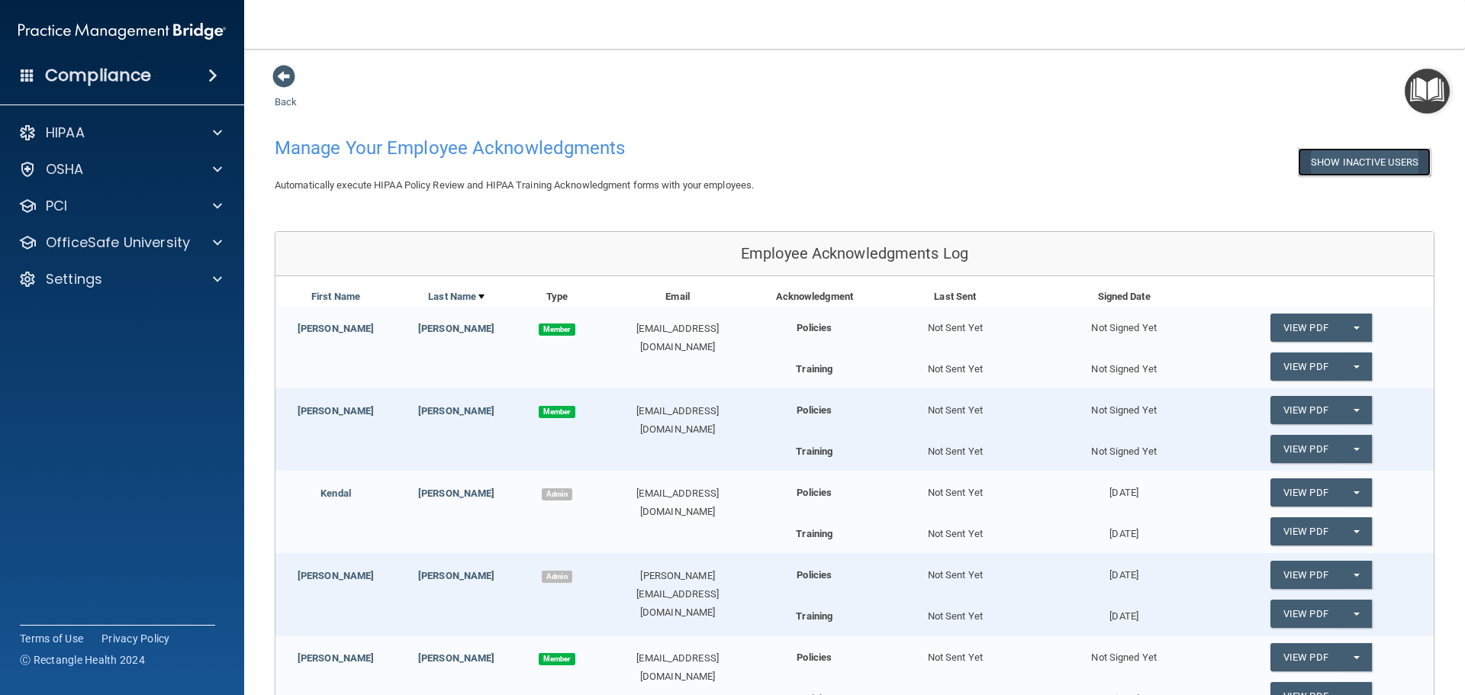
click at [1369, 156] on button "Show Inactive Users" at bounding box center [1364, 162] width 133 height 28
click at [1376, 159] on button "Hide Inactive Users" at bounding box center [1368, 162] width 126 height 28
click at [577, 138] on h4 "Manage Your Employee Acknowledgments" at bounding box center [608, 148] width 667 height 20
click at [385, 138] on h4 "Manage Your Employee Acknowledgments" at bounding box center [608, 148] width 667 height 20
click at [380, 150] on h4 "Manage Your Employee Acknowledgments" at bounding box center [608, 148] width 667 height 20
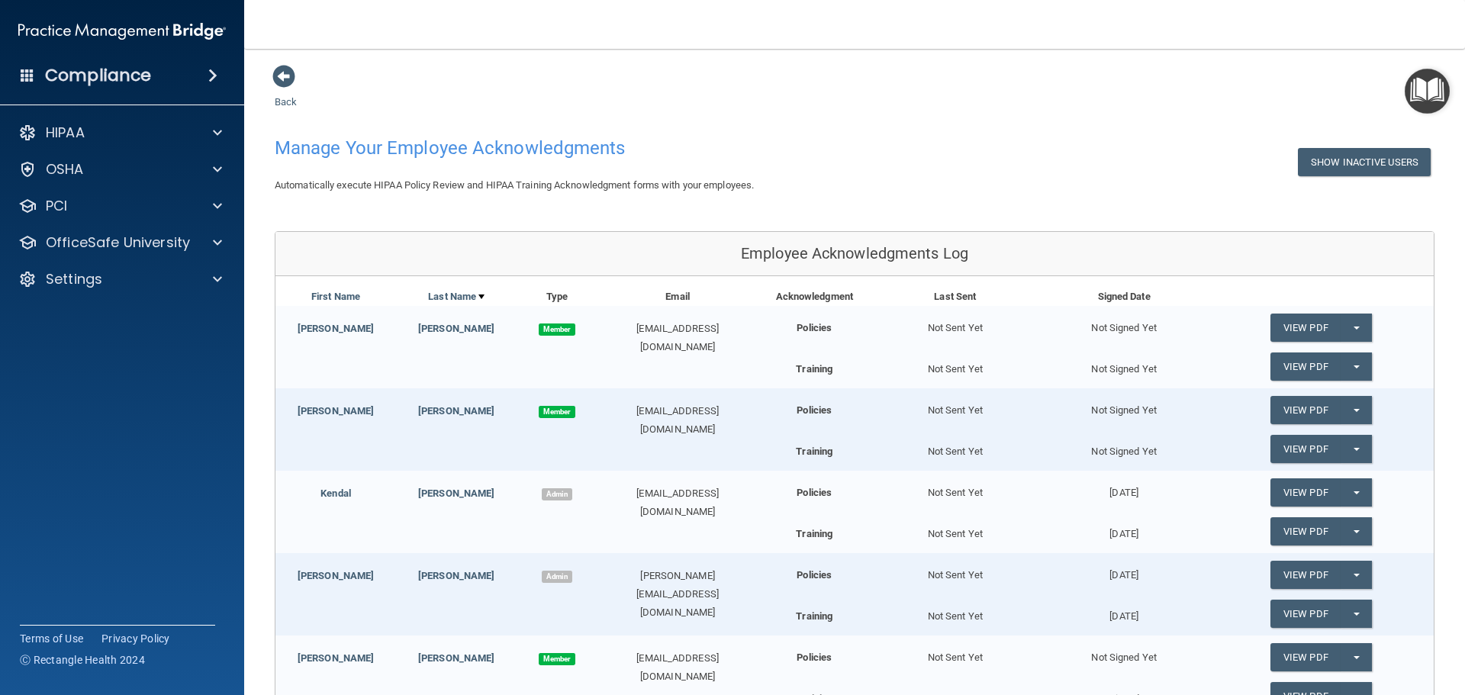
click at [1431, 94] on img "Open Resource Center" at bounding box center [1427, 91] width 45 height 45
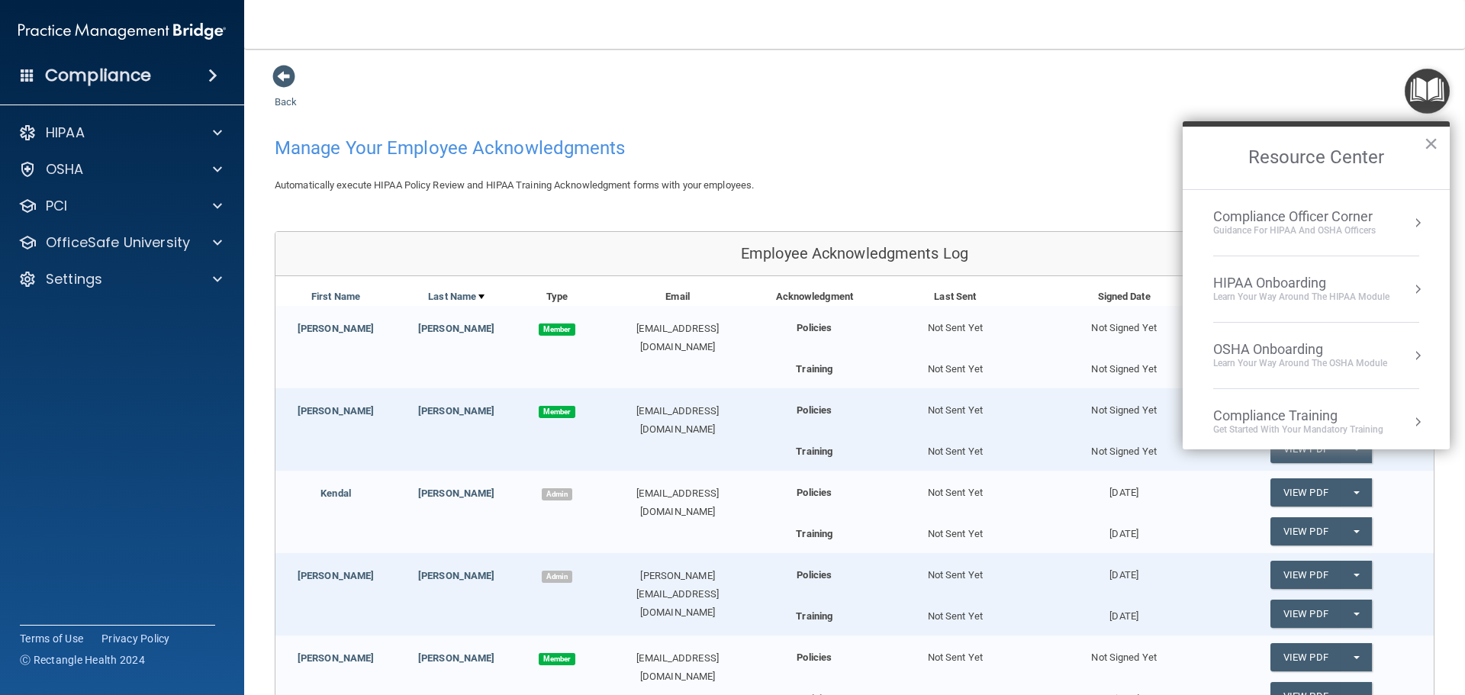
drag, startPoint x: 857, startPoint y: 104, endPoint x: 592, endPoint y: 75, distance: 266.3
click at [848, 103] on div "Back Manage Your Employee Acknowledgments Show Inactive Users Automatically exe…" at bounding box center [855, 676] width 1160 height 1225
click at [285, 82] on span at bounding box center [283, 76] width 23 height 23
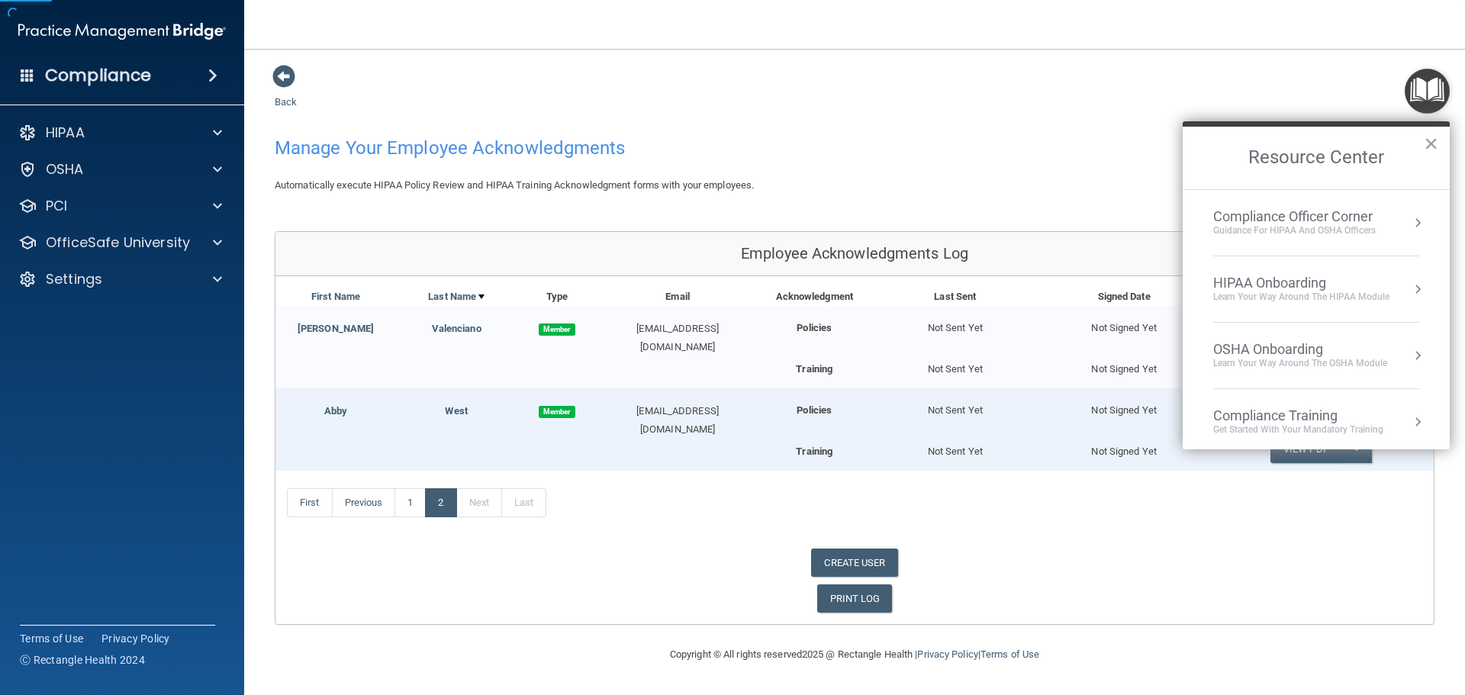
click at [1432, 141] on button "×" at bounding box center [1431, 143] width 14 height 24
